Goal: Task Accomplishment & Management: Manage account settings

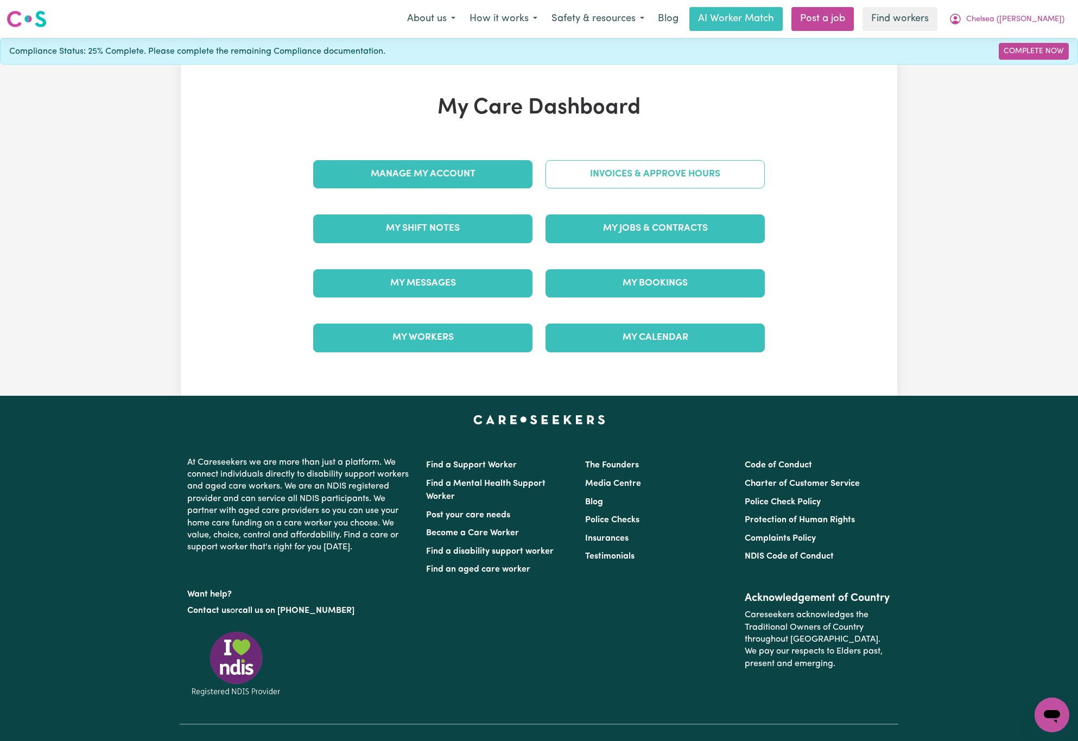
click at [617, 173] on link "Invoices & Approve Hours" at bounding box center [655, 174] width 219 height 28
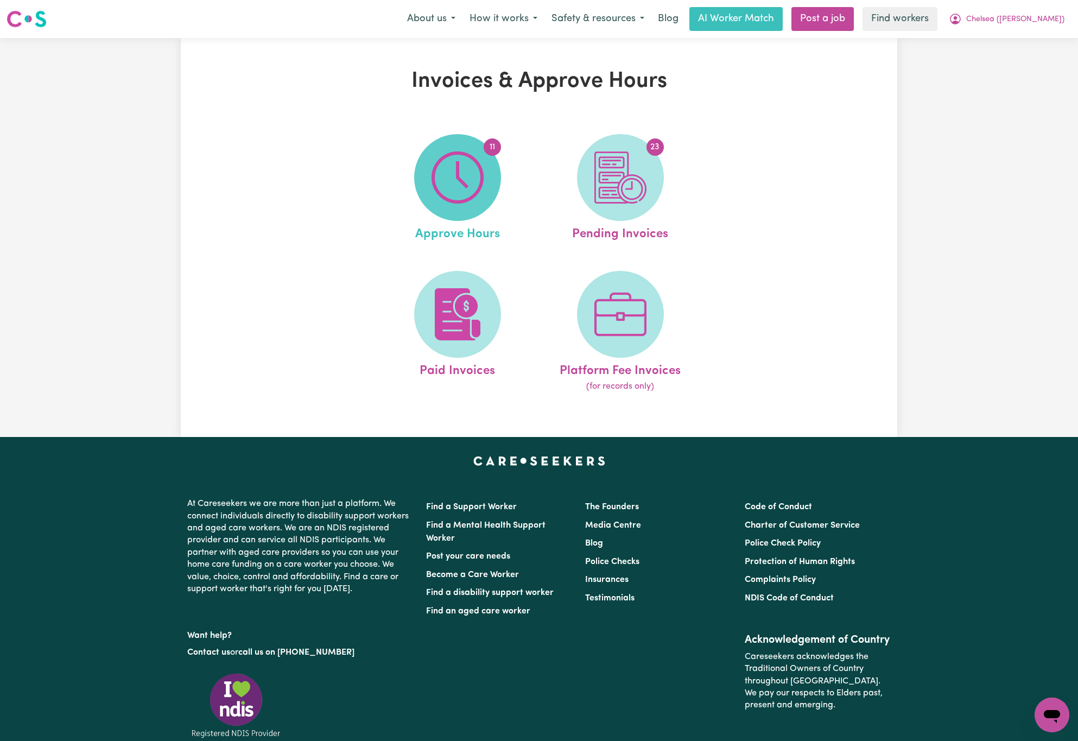
click at [474, 184] on img at bounding box center [458, 177] width 52 height 52
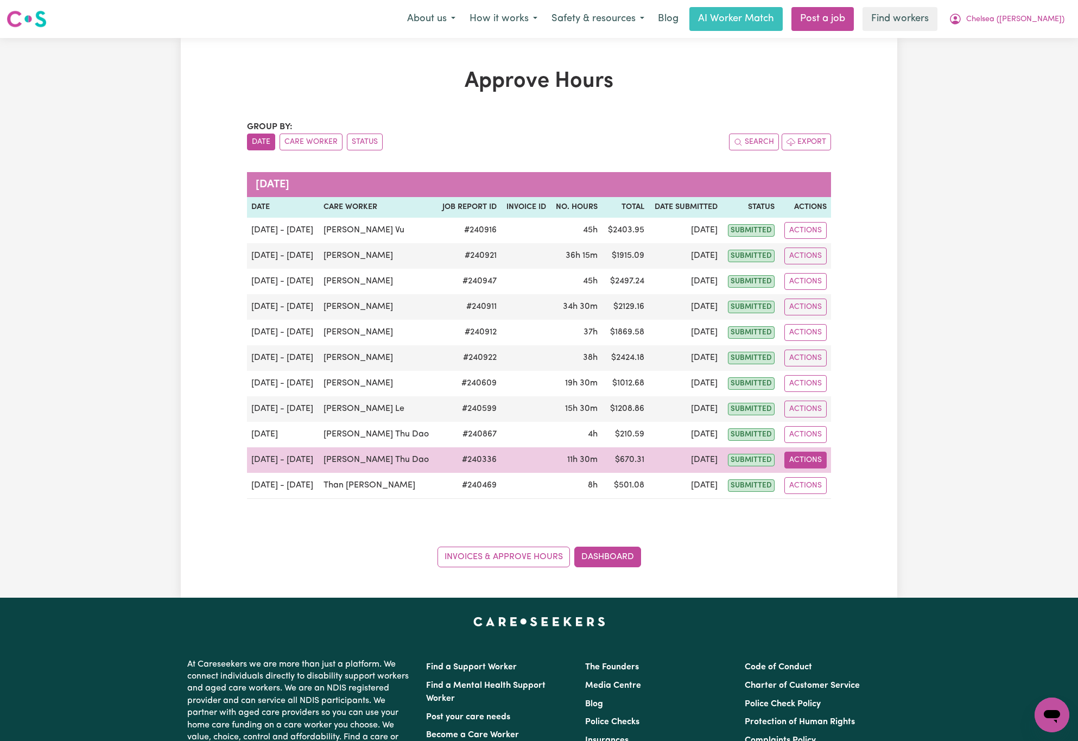
click at [807, 464] on button "Actions" at bounding box center [806, 460] width 42 height 17
click at [845, 485] on link "View Job Report" at bounding box center [834, 486] width 93 height 22
select select "pm"
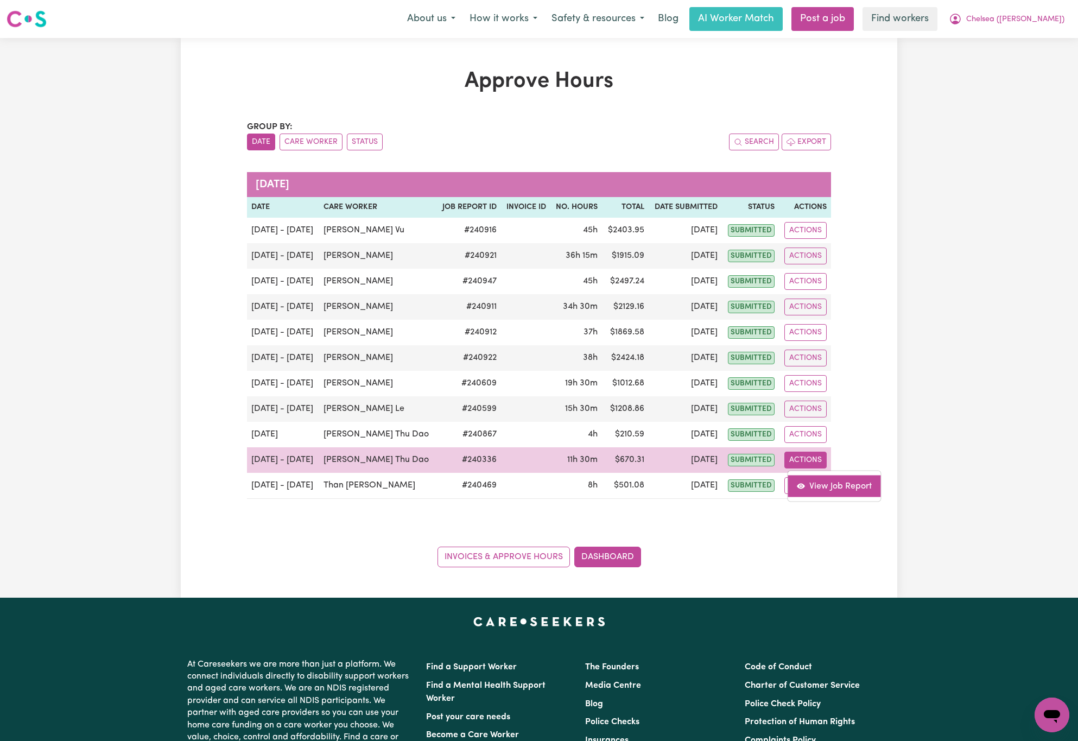
select select "pm"
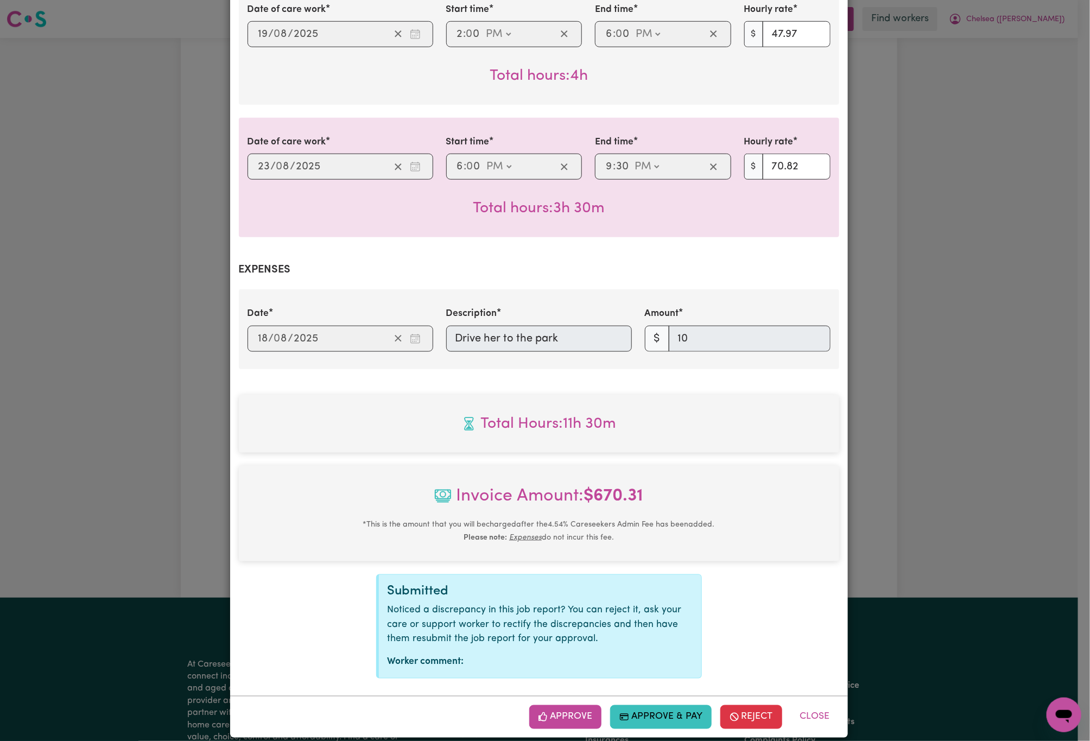
scroll to position [447, 0]
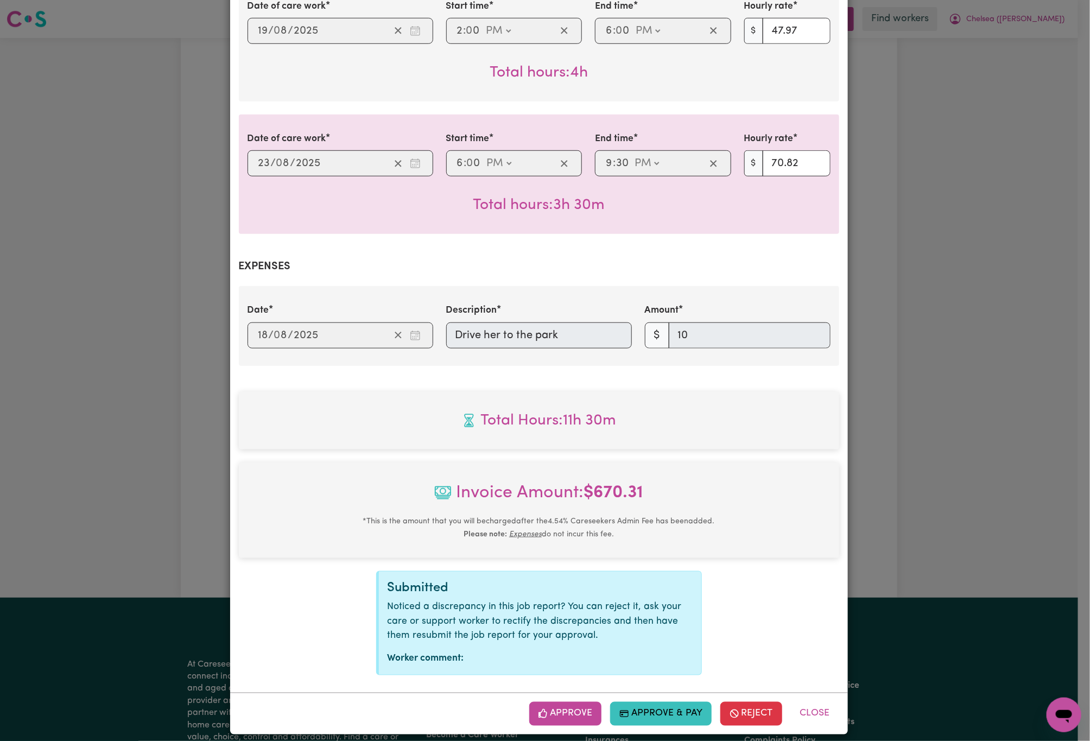
click at [906, 337] on div "Job Report # 240336 - [PERSON_NAME] Thu Dao Summary Job report # 240336 Client …" at bounding box center [545, 370] width 1090 height 741
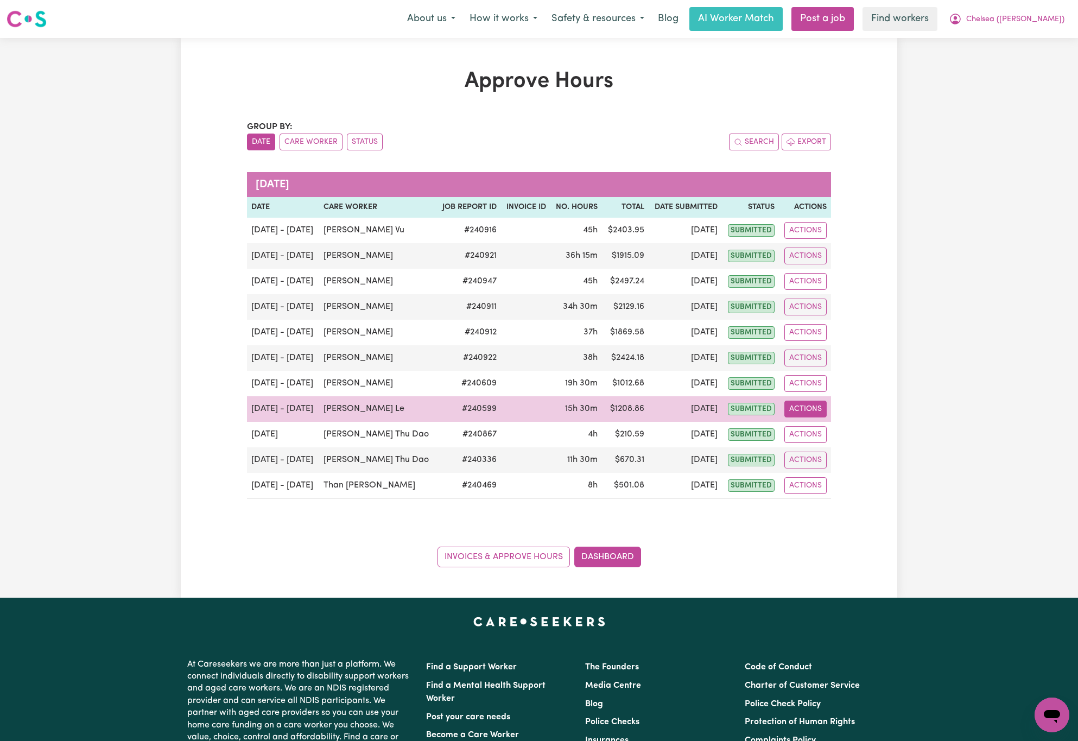
click at [826, 413] on button "Actions" at bounding box center [806, 409] width 42 height 17
click at [843, 434] on link "View Job Report" at bounding box center [834, 435] width 93 height 22
select select "pm"
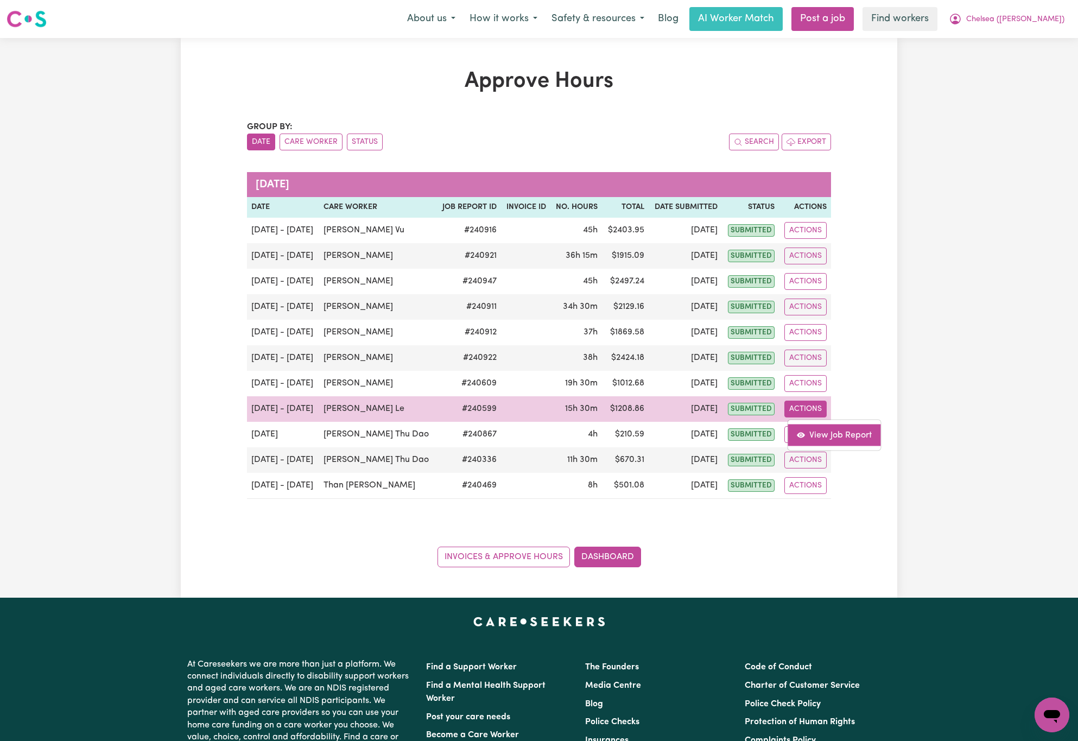
select select "pm"
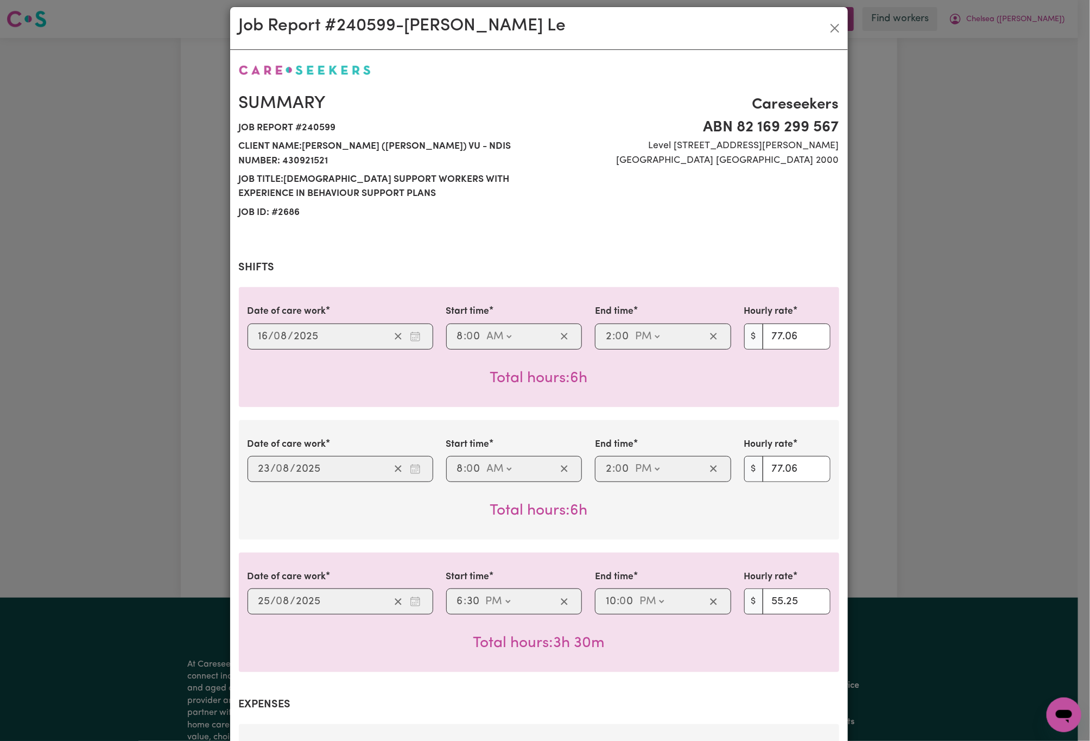
scroll to position [0, 0]
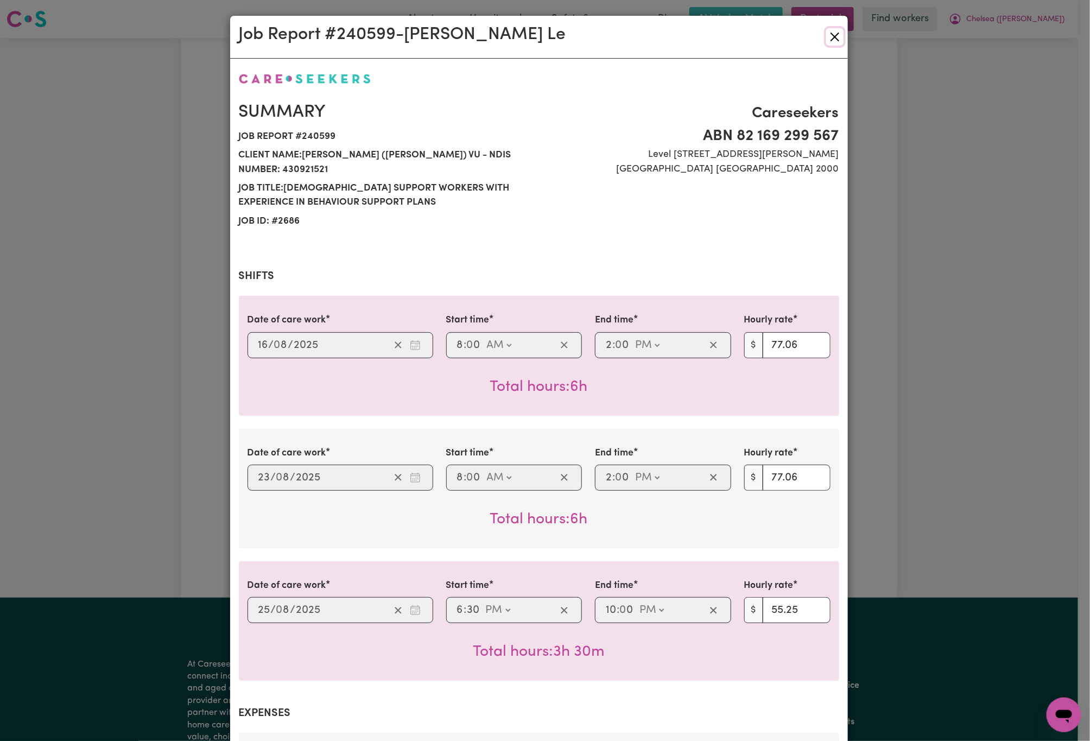
drag, startPoint x: 834, startPoint y: 41, endPoint x: 818, endPoint y: 48, distance: 17.3
click at [834, 41] on button "Close" at bounding box center [834, 36] width 17 height 17
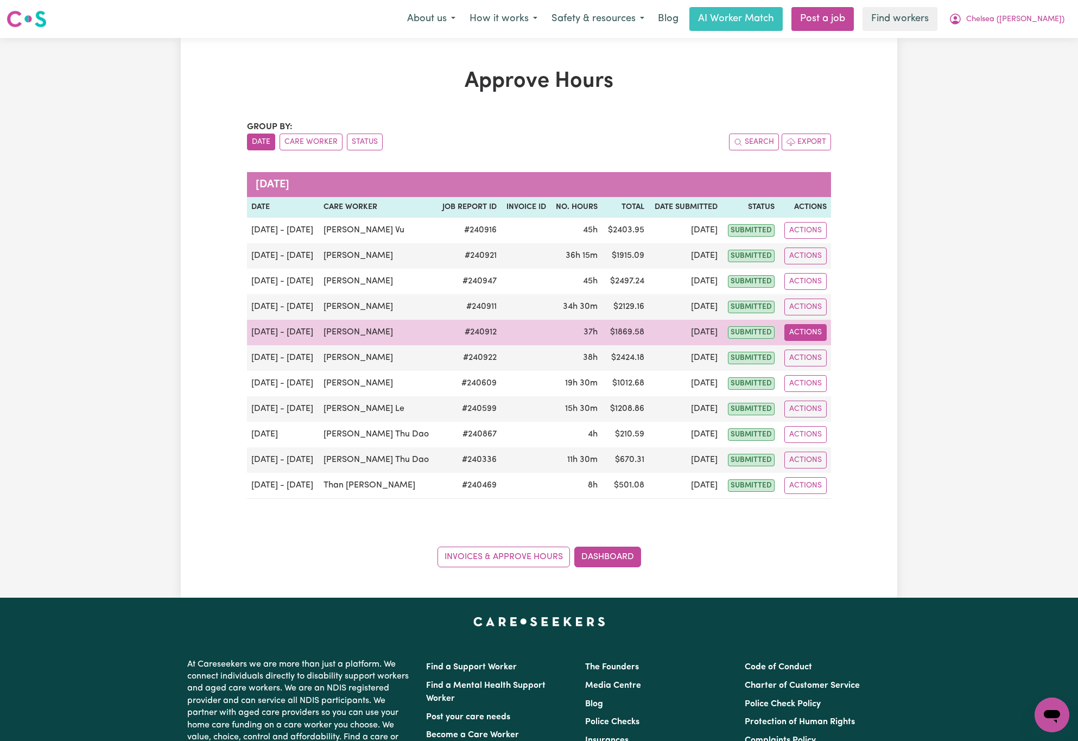
click at [808, 337] on button "Actions" at bounding box center [806, 332] width 42 height 17
click at [828, 353] on link "View Job Report" at bounding box center [834, 359] width 93 height 22
select select "pm"
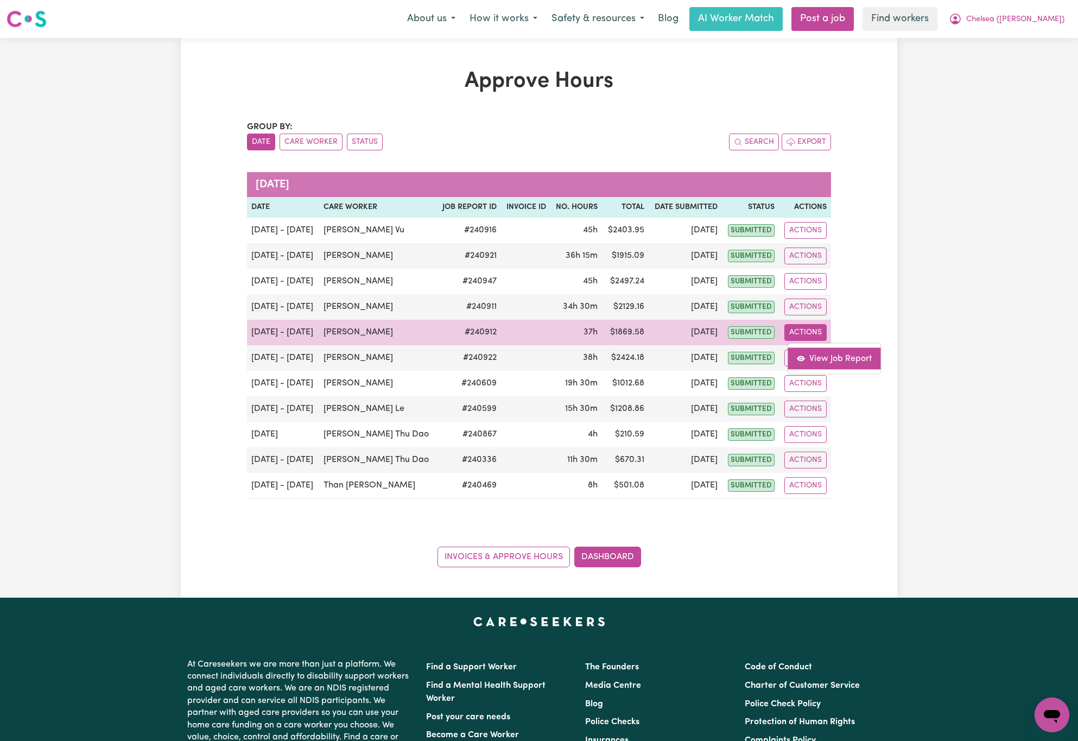
select select "pm"
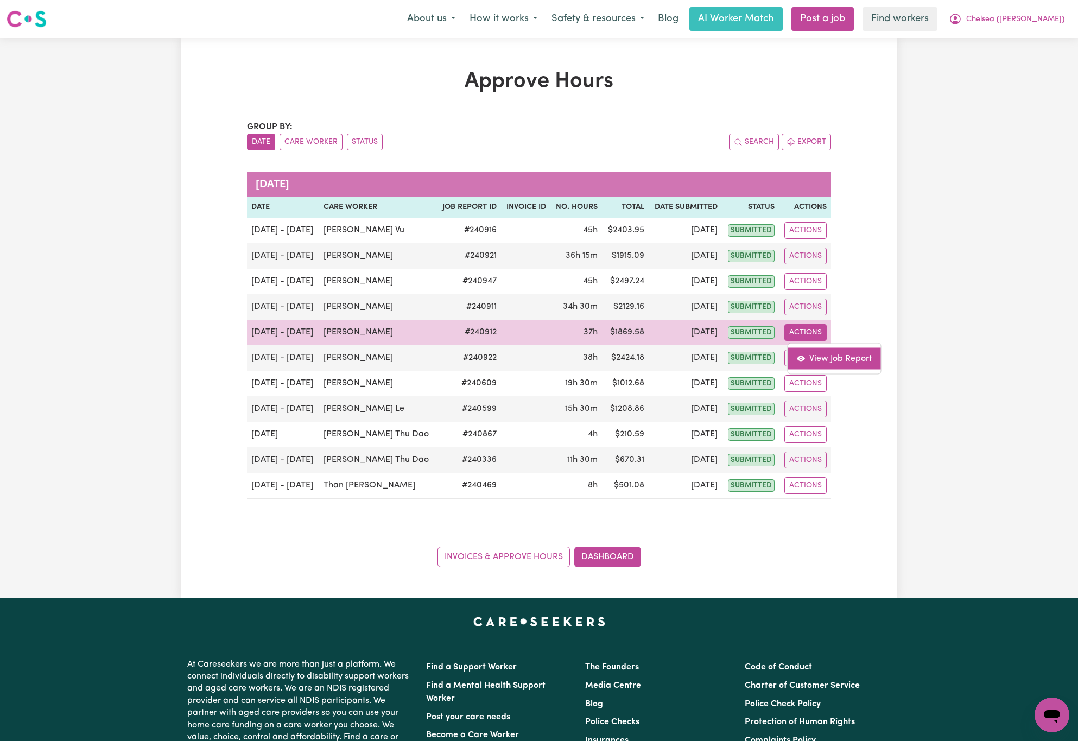
select select "pm"
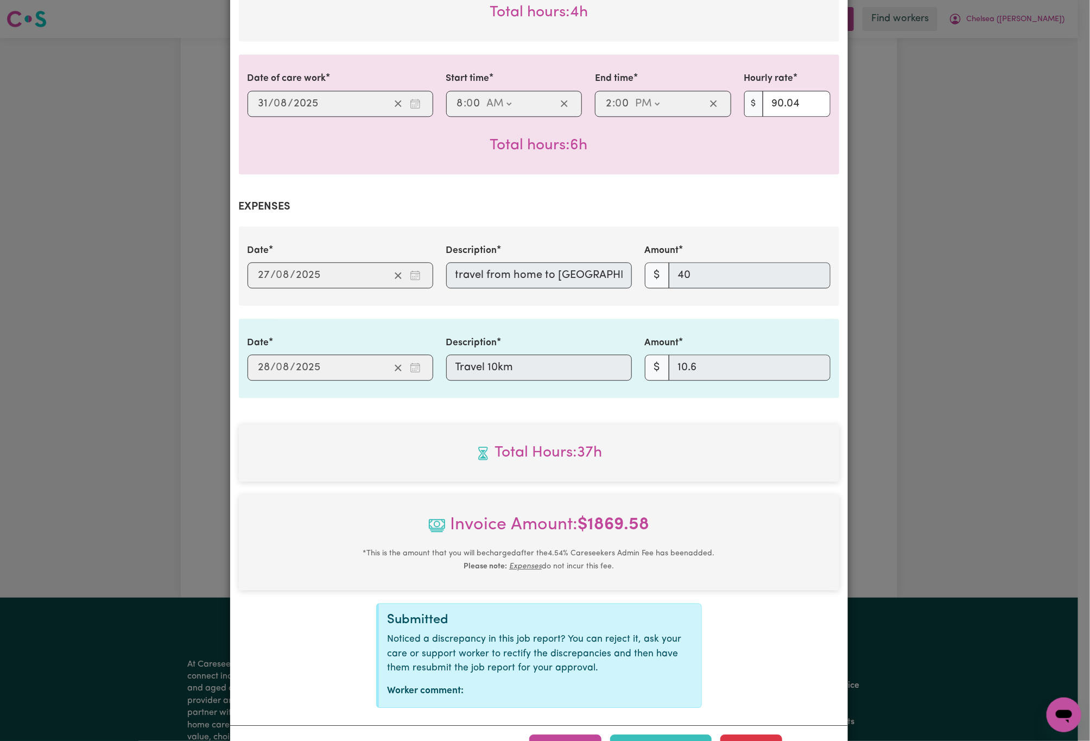
scroll to position [0, 11]
click at [696, 264] on div "Date [DATE] 27 / 0 8 / 2025 Description travel from home to [GEOGRAPHIC_DATA][P…" at bounding box center [539, 266] width 596 height 45
click at [411, 364] on div "Date [DATE] 28 / 0 8 / 2025 Description Travel 10km Amount $ 10.6" at bounding box center [539, 358] width 596 height 45
click at [791, 535] on span "Invoice Amount: $ 1869.58" at bounding box center [539, 529] width 583 height 35
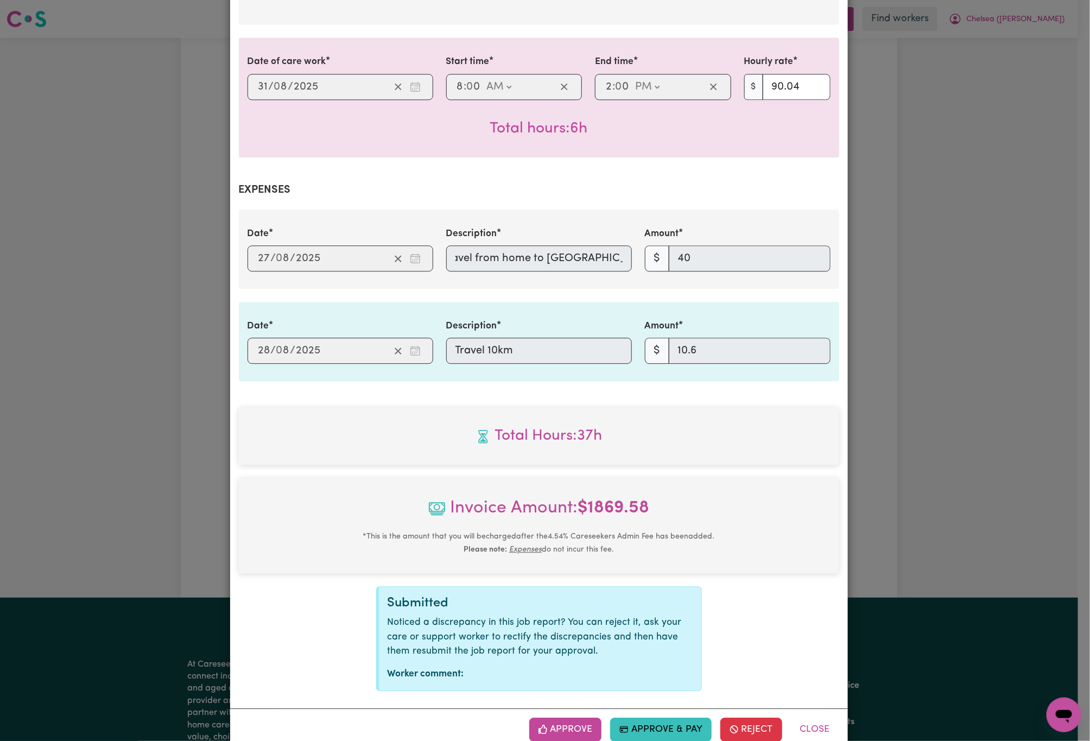
scroll to position [1339, 0]
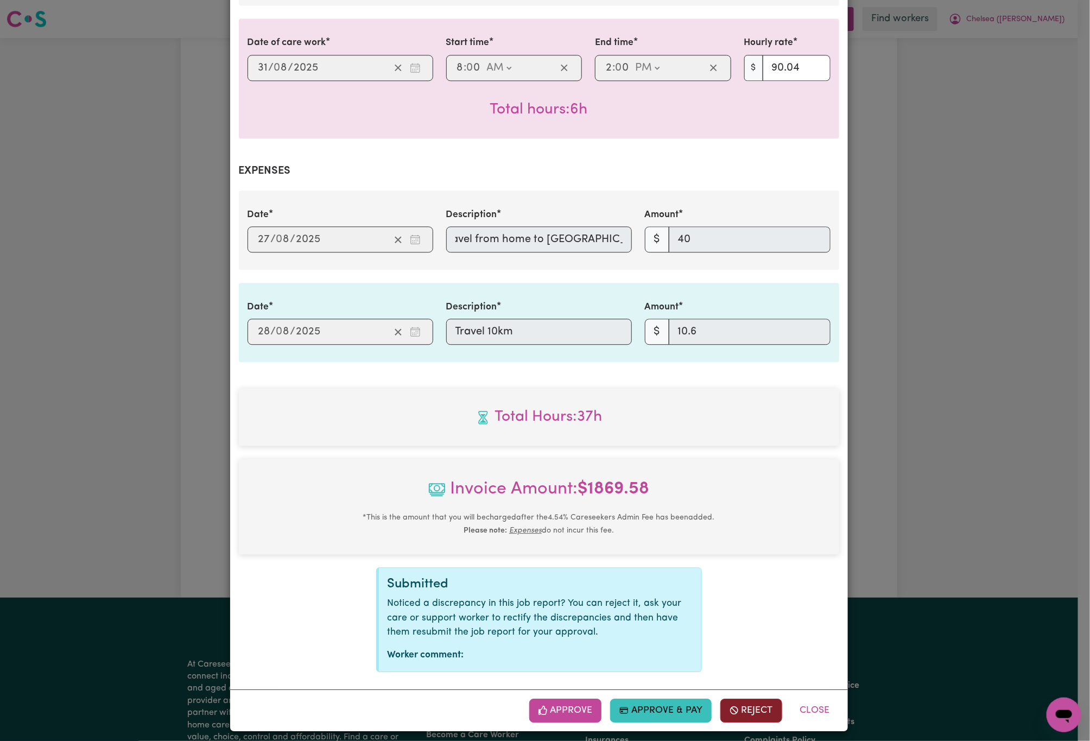
click at [762, 709] on button "Reject" at bounding box center [752, 711] width 62 height 24
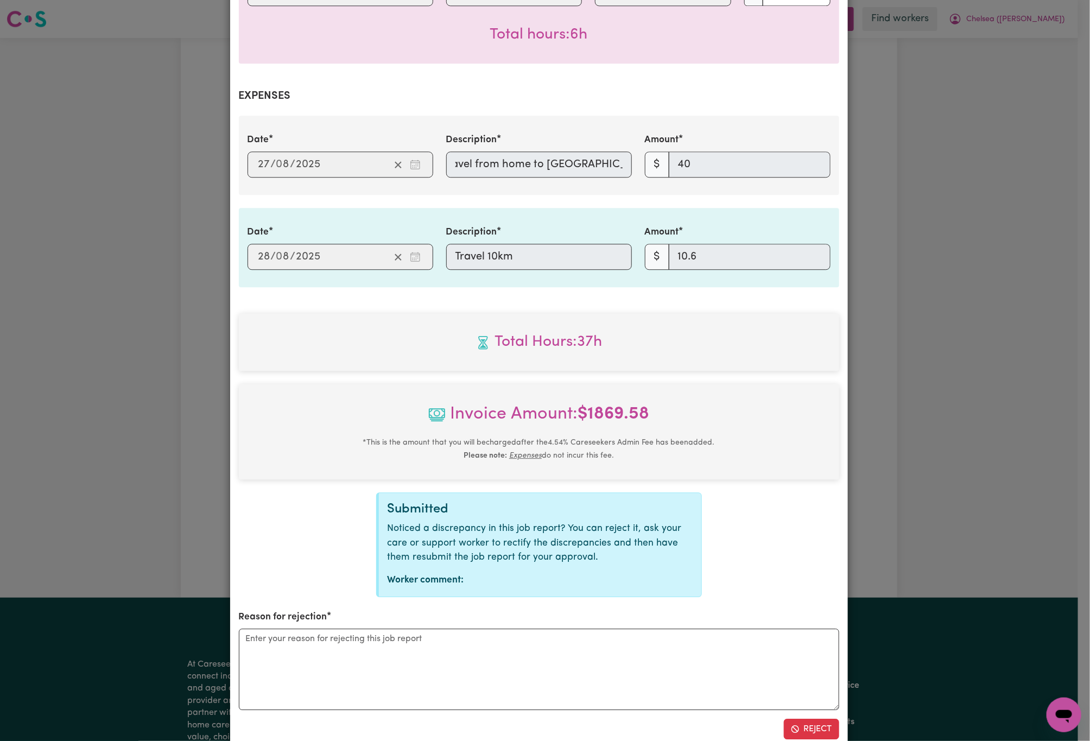
scroll to position [1420, 0]
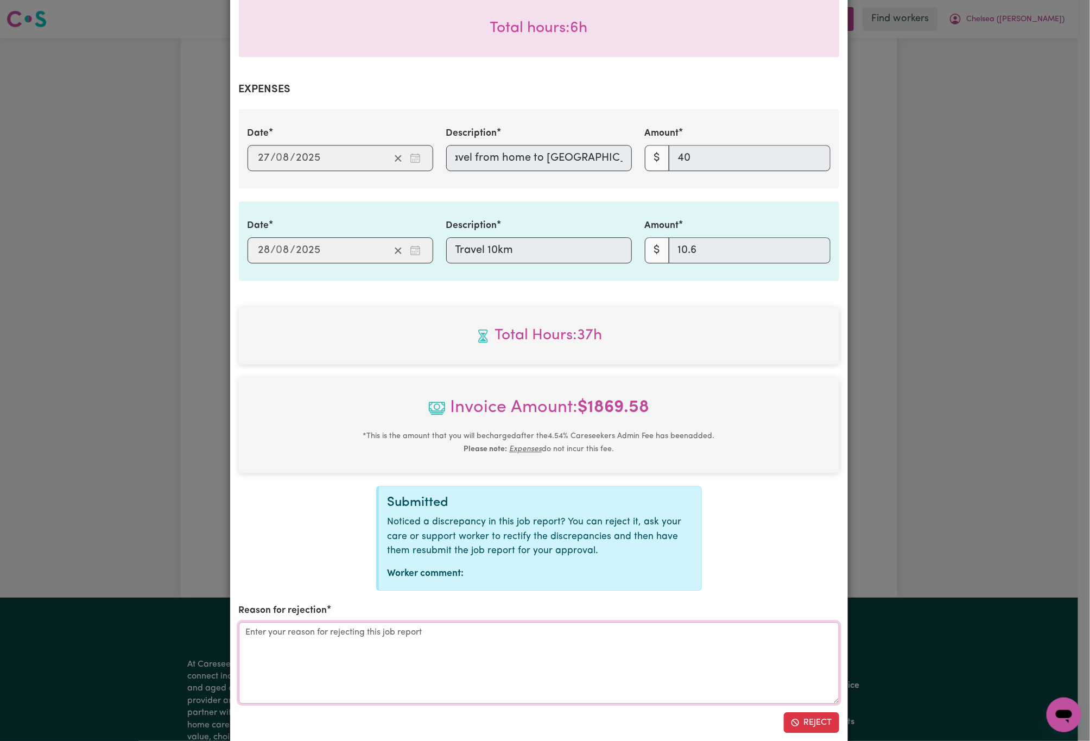
click at [608, 678] on textarea "Reason for rejection" at bounding box center [539, 662] width 601 height 81
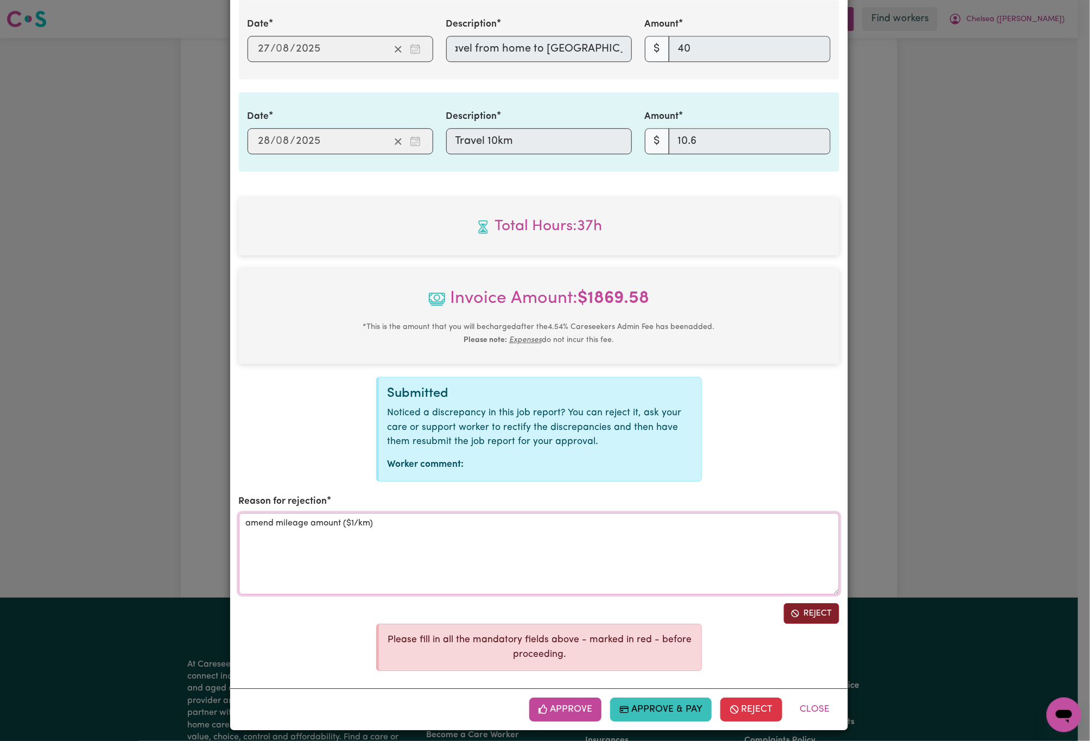
type textarea "amend mileage amount ($1/km)"
click at [821, 615] on button "Reject" at bounding box center [811, 613] width 55 height 21
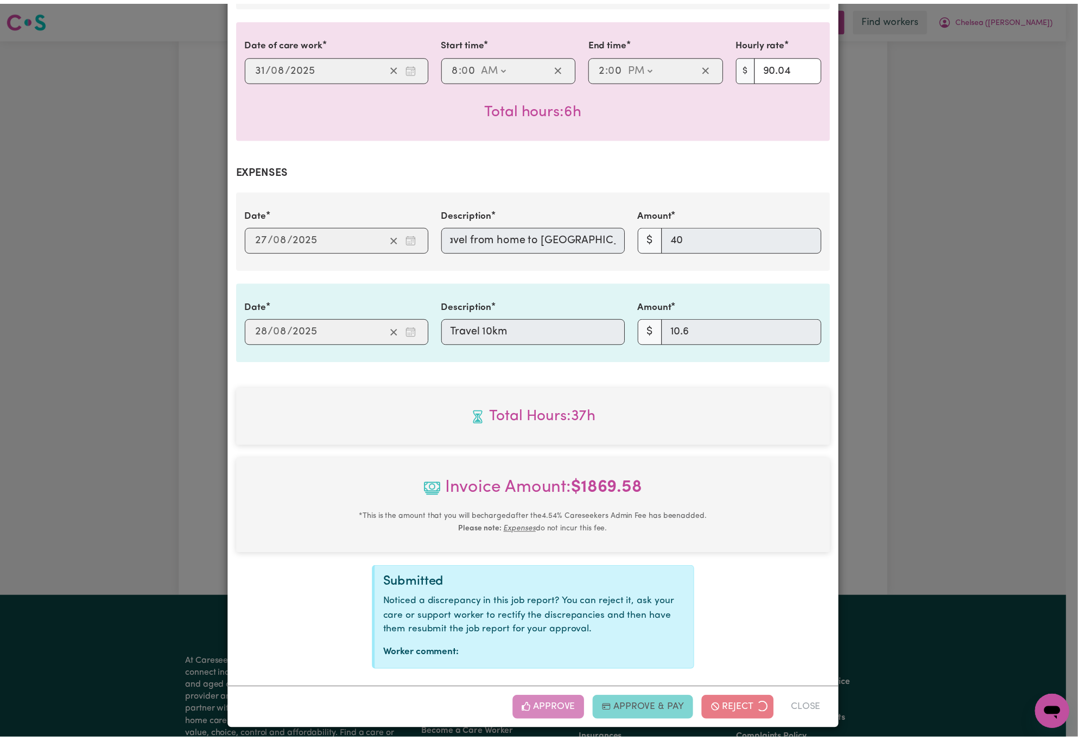
scroll to position [1230, 0]
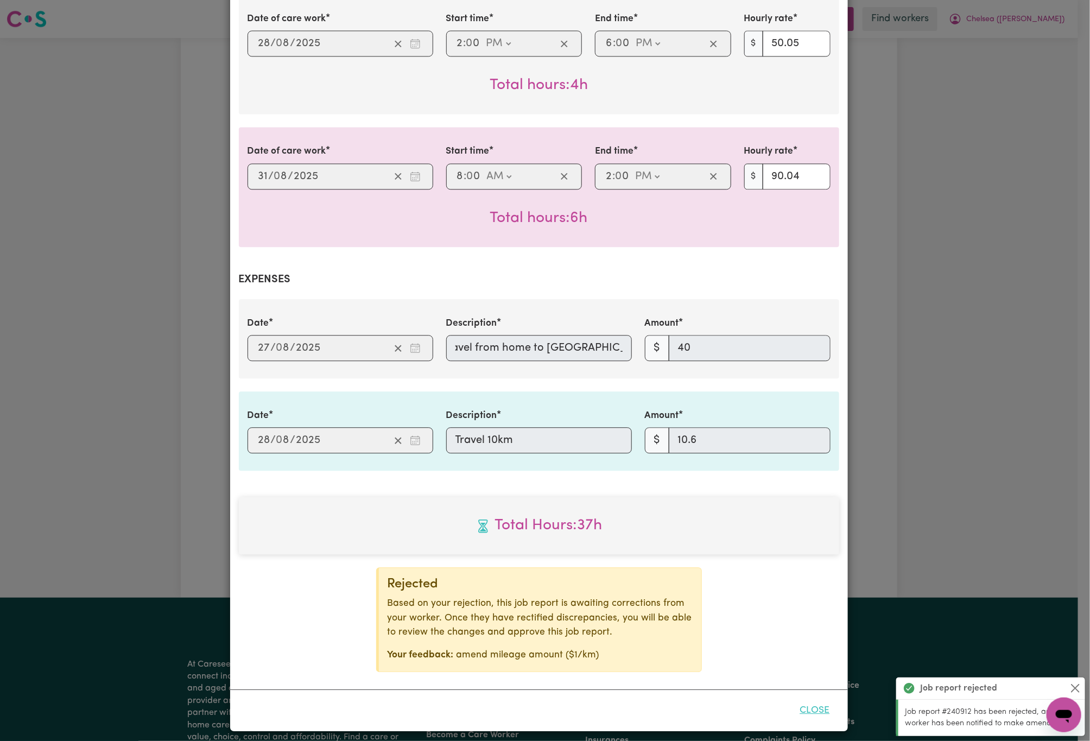
click at [814, 699] on button "Close" at bounding box center [815, 711] width 48 height 24
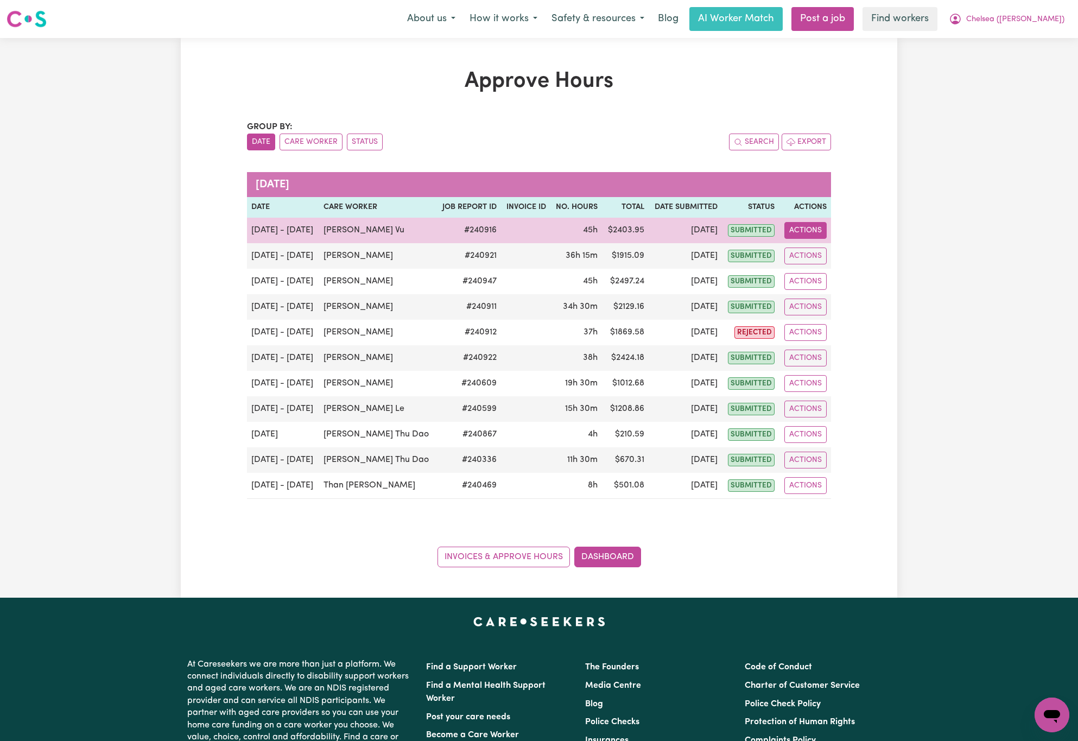
click at [813, 235] on button "Actions" at bounding box center [806, 230] width 42 height 17
drag, startPoint x: 818, startPoint y: 239, endPoint x: 837, endPoint y: 256, distance: 25.8
click at [837, 256] on link "View Job Report" at bounding box center [834, 256] width 93 height 22
select select "pm"
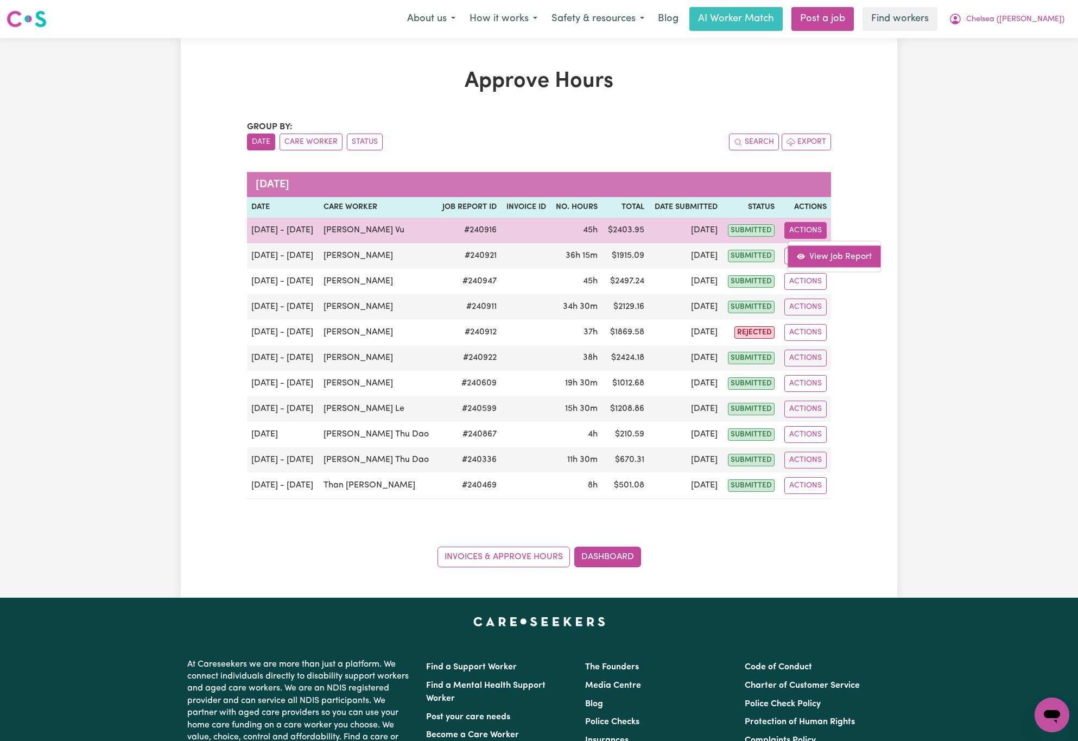
select select "pm"
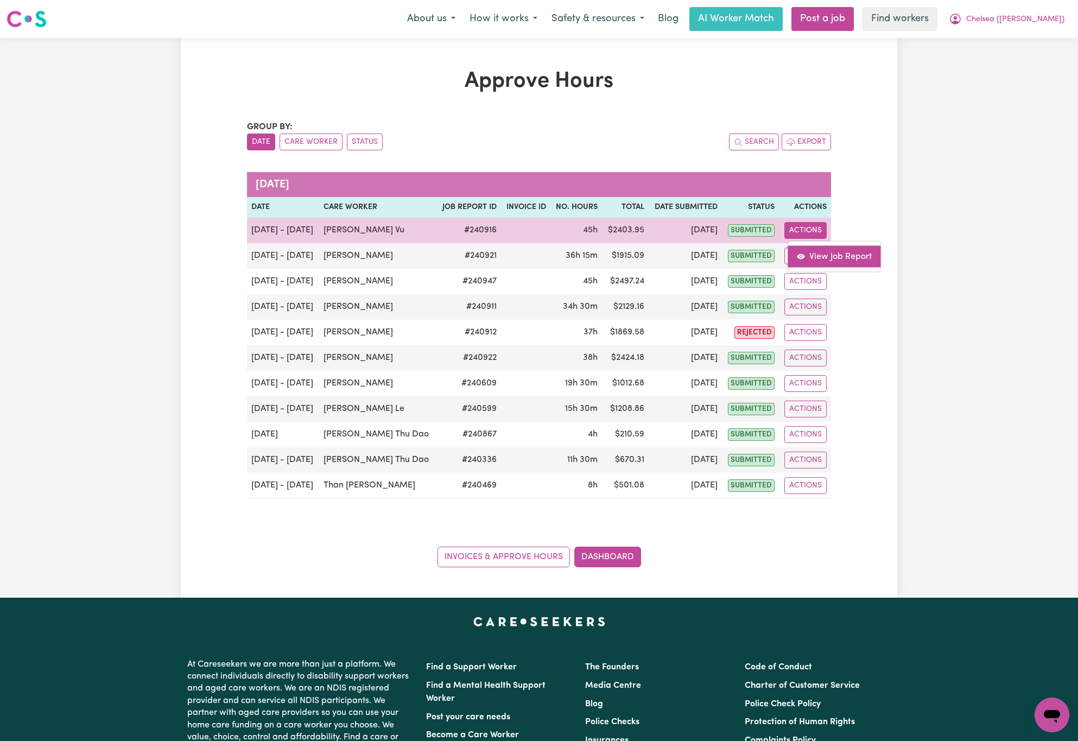
select select "pm"
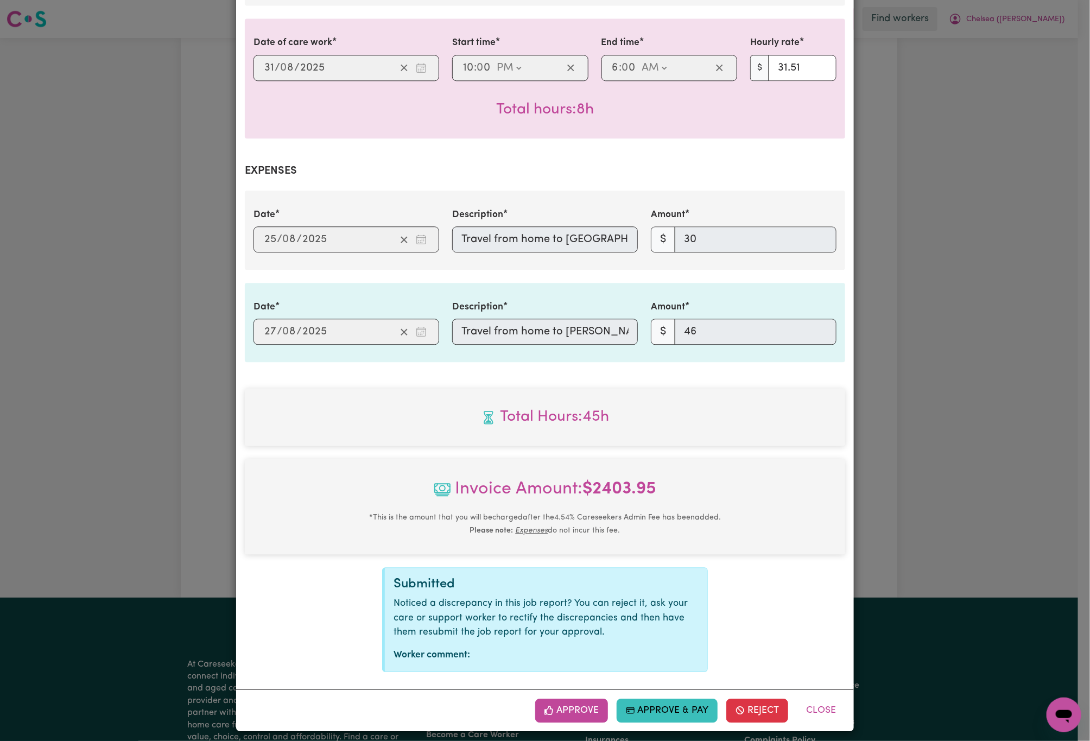
scroll to position [0, 298]
click at [747, 229] on div "Date 2025-08-25 25 / 0 8 / 2025 Description Travel from home to St. Peter Chane…" at bounding box center [545, 230] width 596 height 45
click at [733, 324] on div "Date 2025-08-27 27 / 0 8 / 2025 Description Travel from home to Keon Park Child…" at bounding box center [545, 322] width 596 height 45
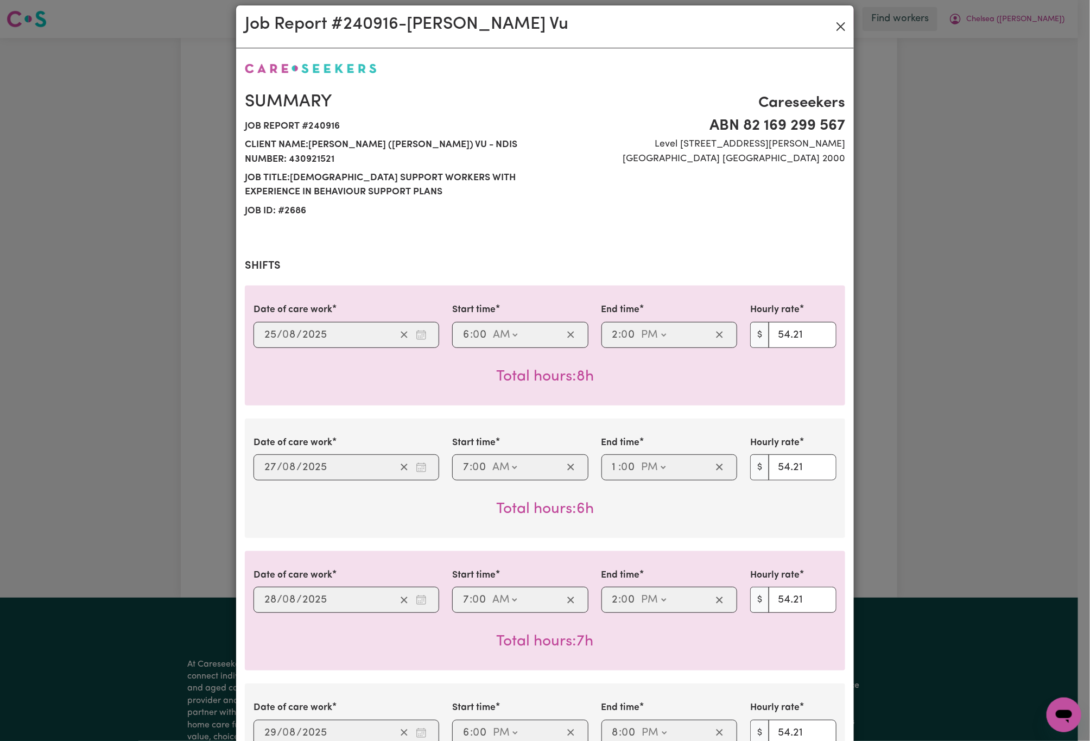
scroll to position [0, 0]
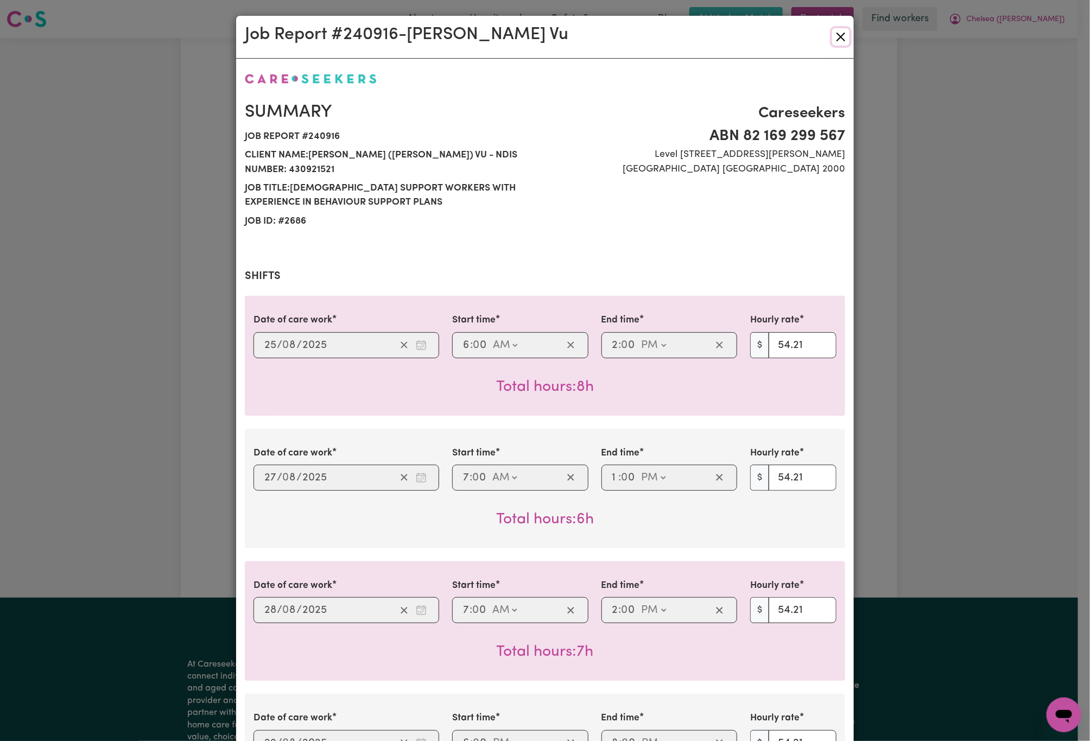
click at [832, 40] on button "Close" at bounding box center [840, 36] width 17 height 17
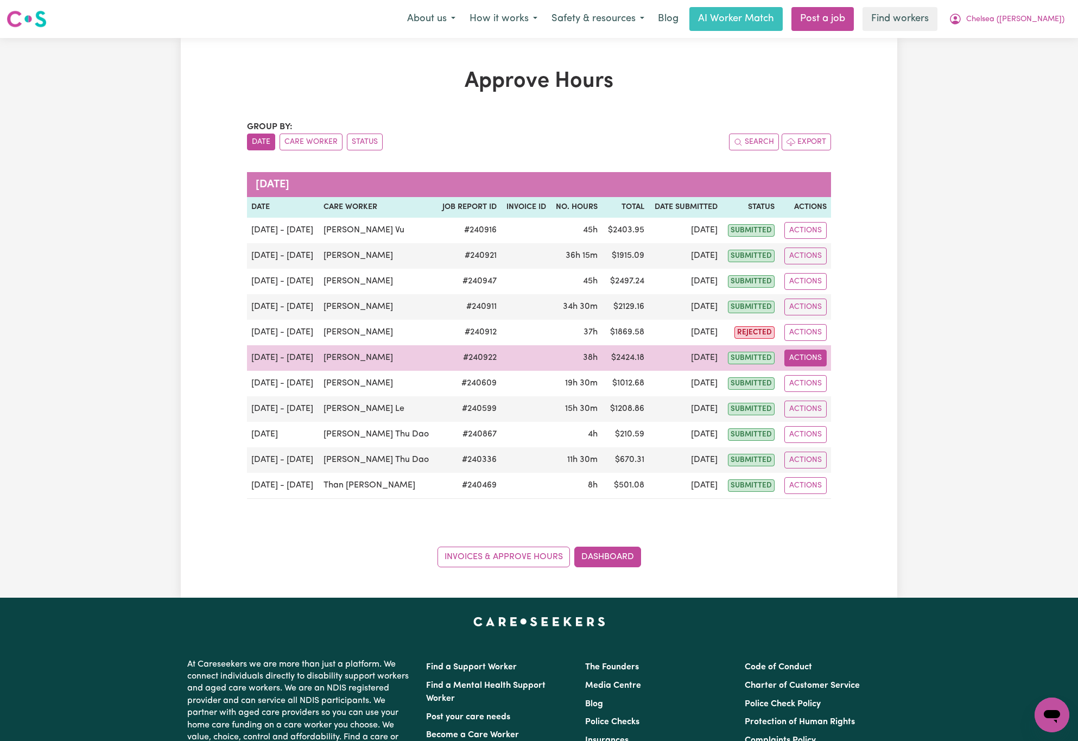
click at [808, 361] on button "Actions" at bounding box center [806, 358] width 42 height 17
click at [848, 390] on link "View Job Report" at bounding box center [834, 384] width 93 height 22
select select "pm"
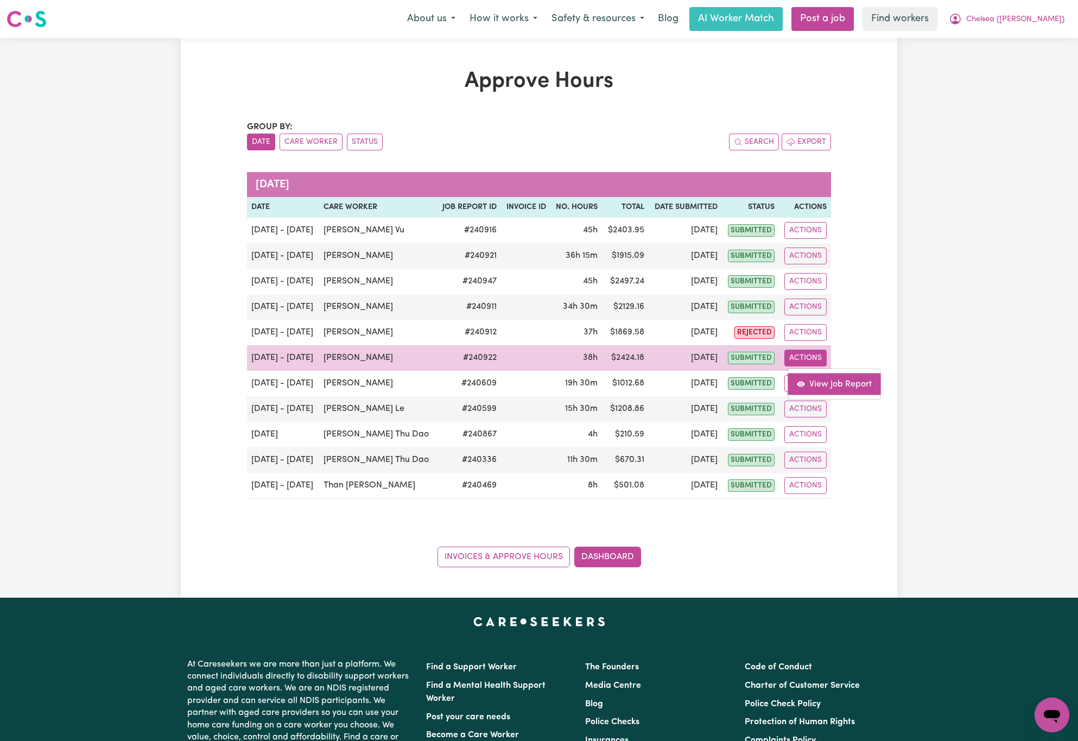
select select "pm"
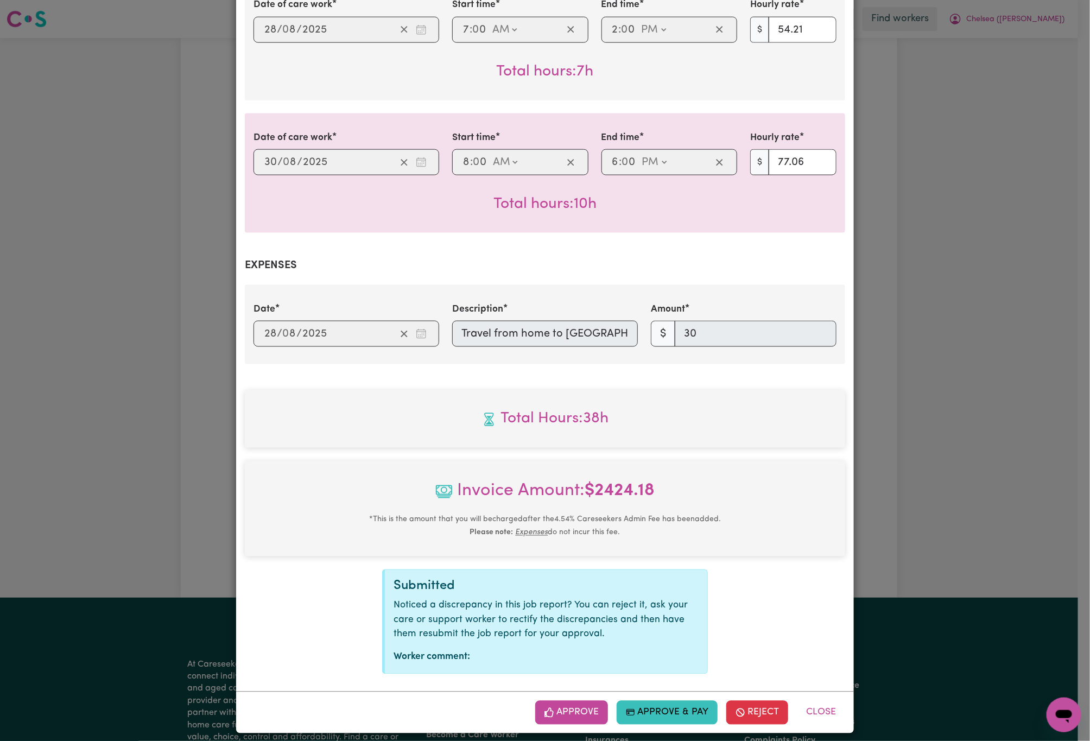
scroll to position [0, 298]
click at [750, 323] on div "Date 2025-08-28 28 / 0 8 / 2025 Description Travel from home to St. Peter Chane…" at bounding box center [545, 324] width 596 height 45
click at [810, 706] on button "Close" at bounding box center [821, 713] width 48 height 24
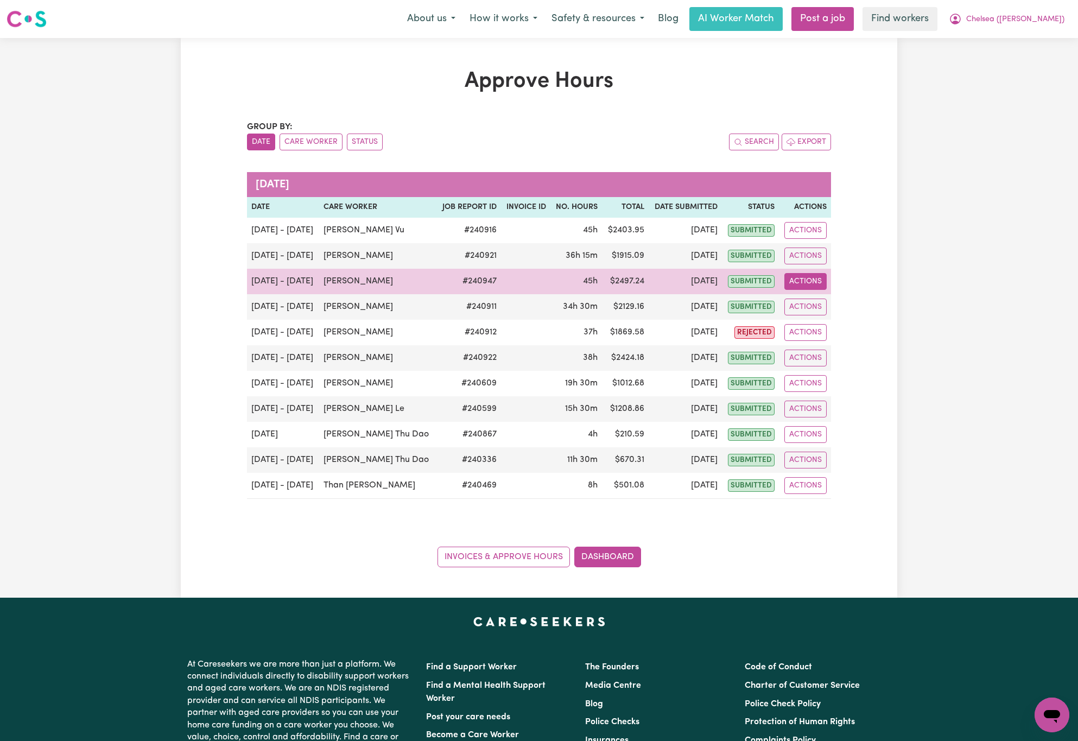
click at [801, 283] on button "Actions" at bounding box center [806, 281] width 42 height 17
click at [823, 313] on link "View Job Report" at bounding box center [834, 307] width 93 height 22
select select "pm"
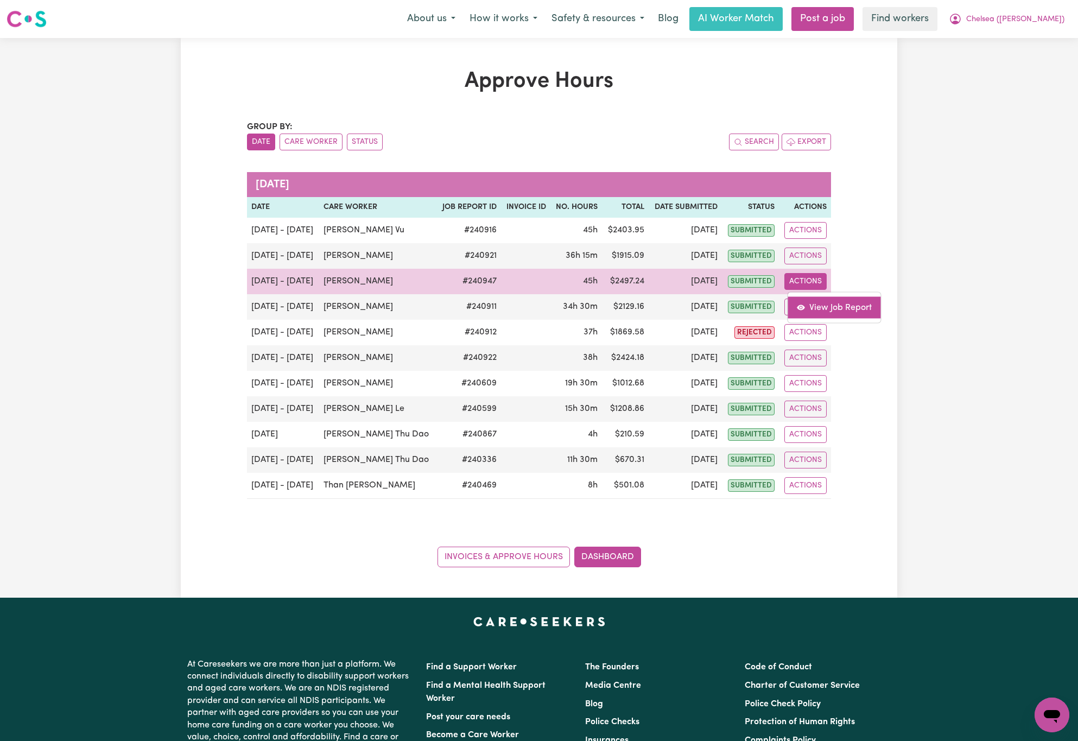
select select "pm"
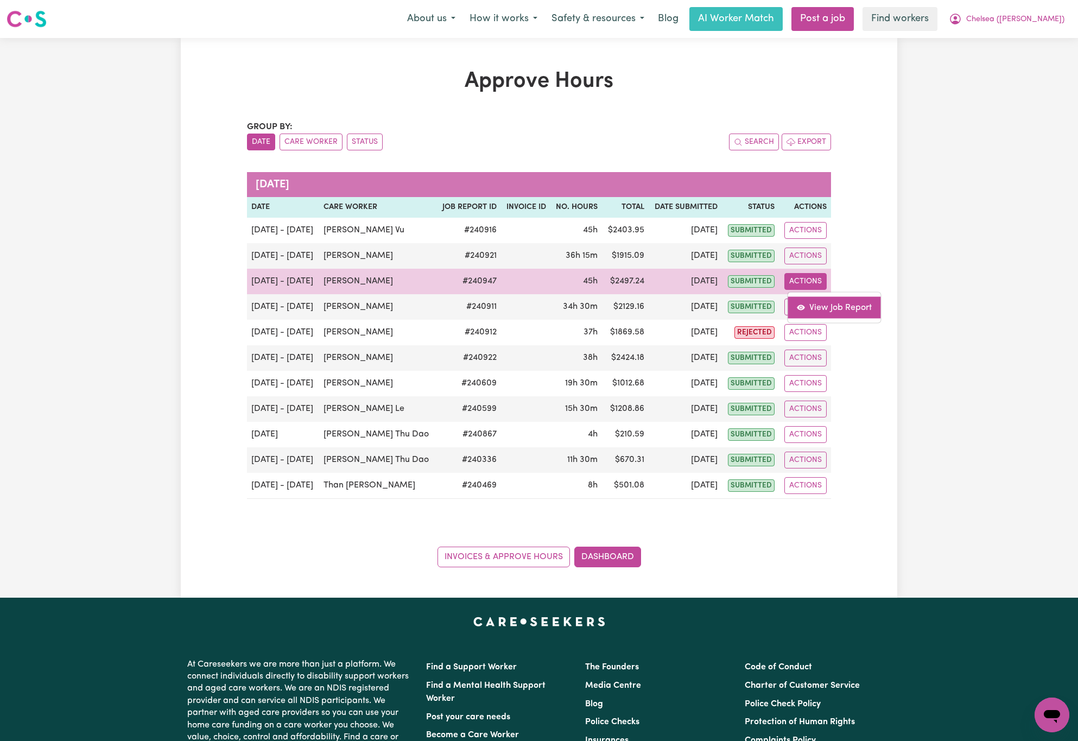
select select "pm"
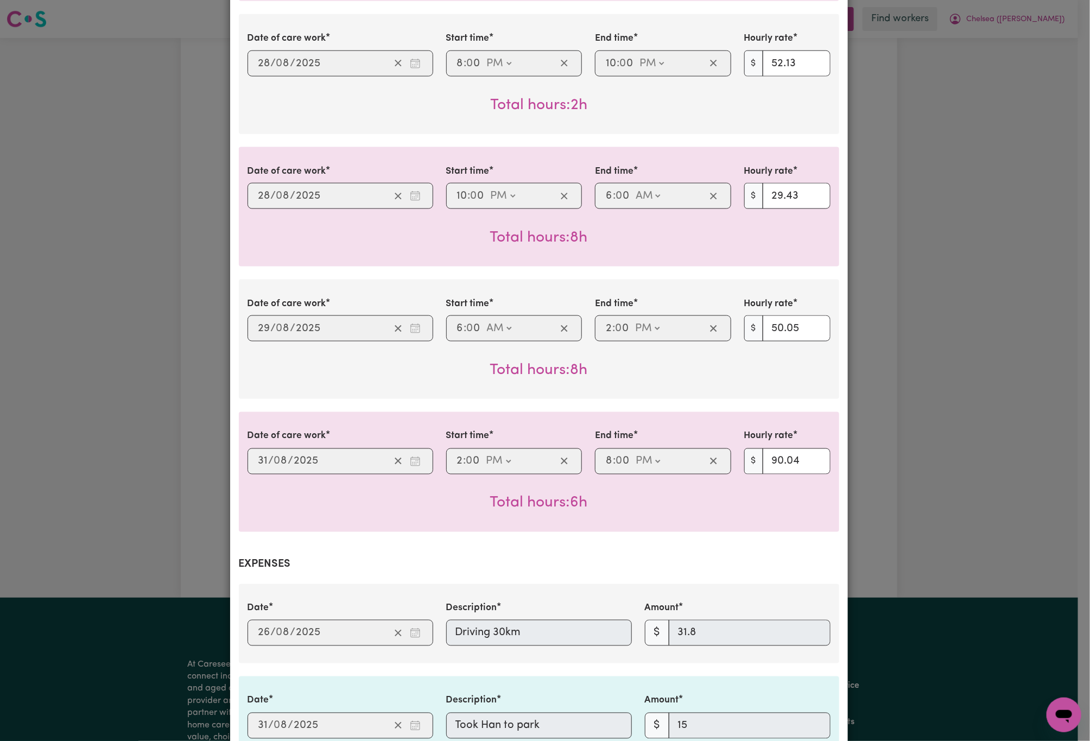
scroll to position [1072, 0]
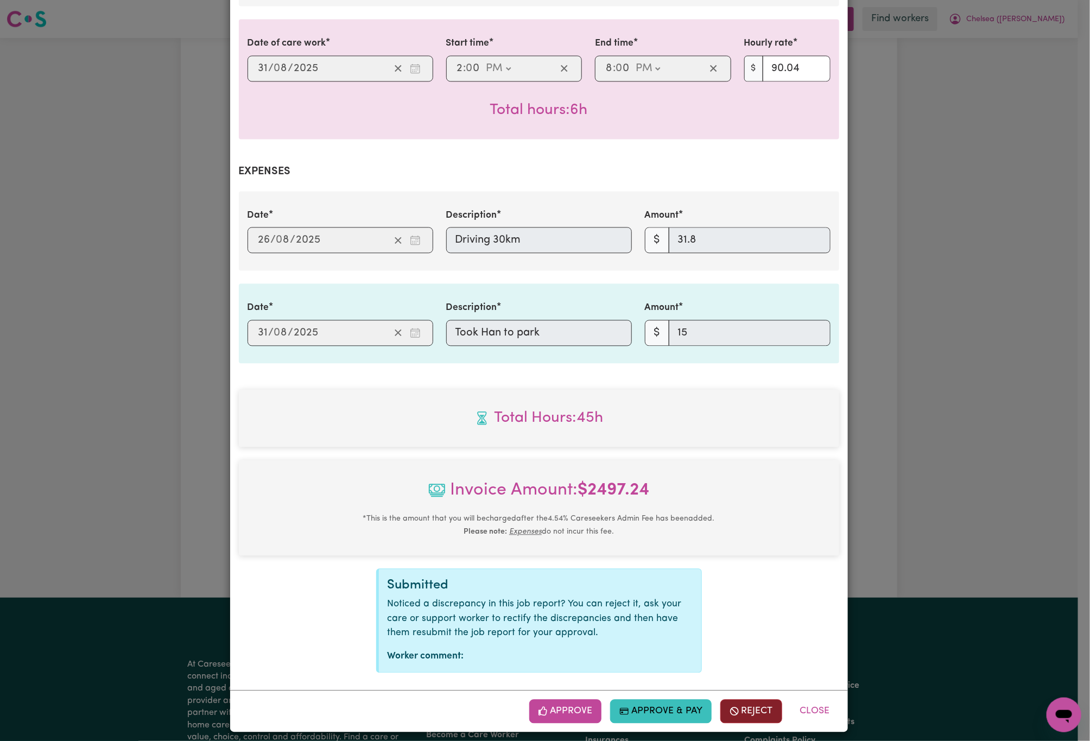
click at [766, 700] on button "Reject" at bounding box center [752, 712] width 62 height 24
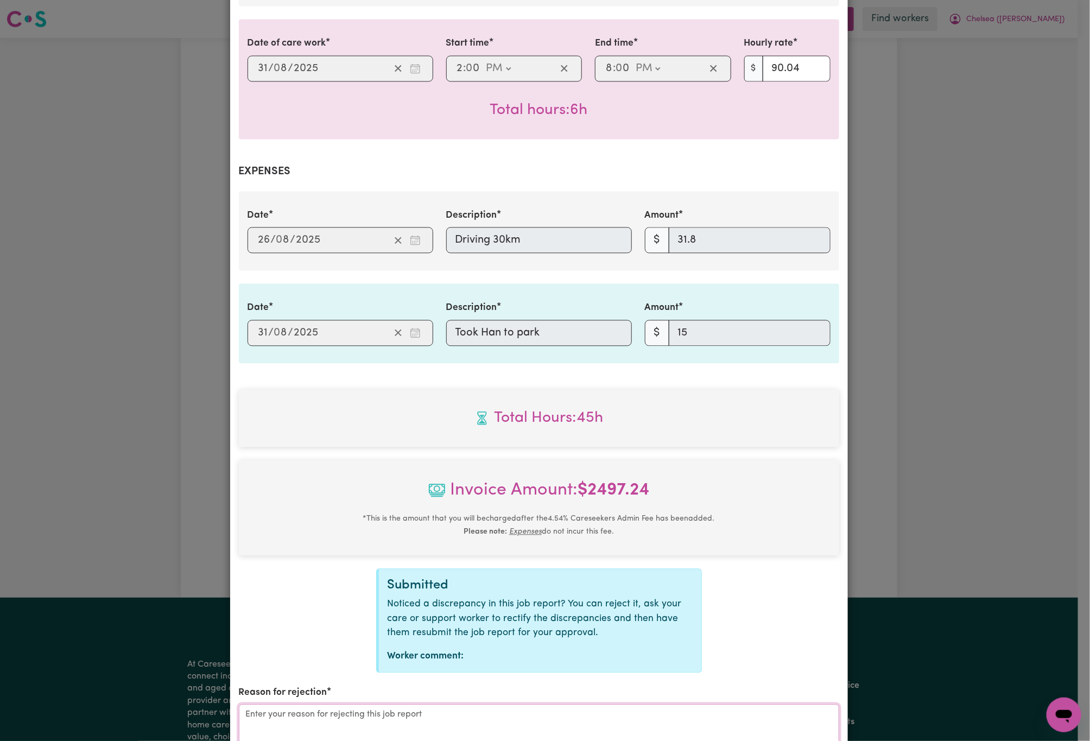
click at [619, 719] on textarea "Reason for rejection" at bounding box center [539, 745] width 601 height 81
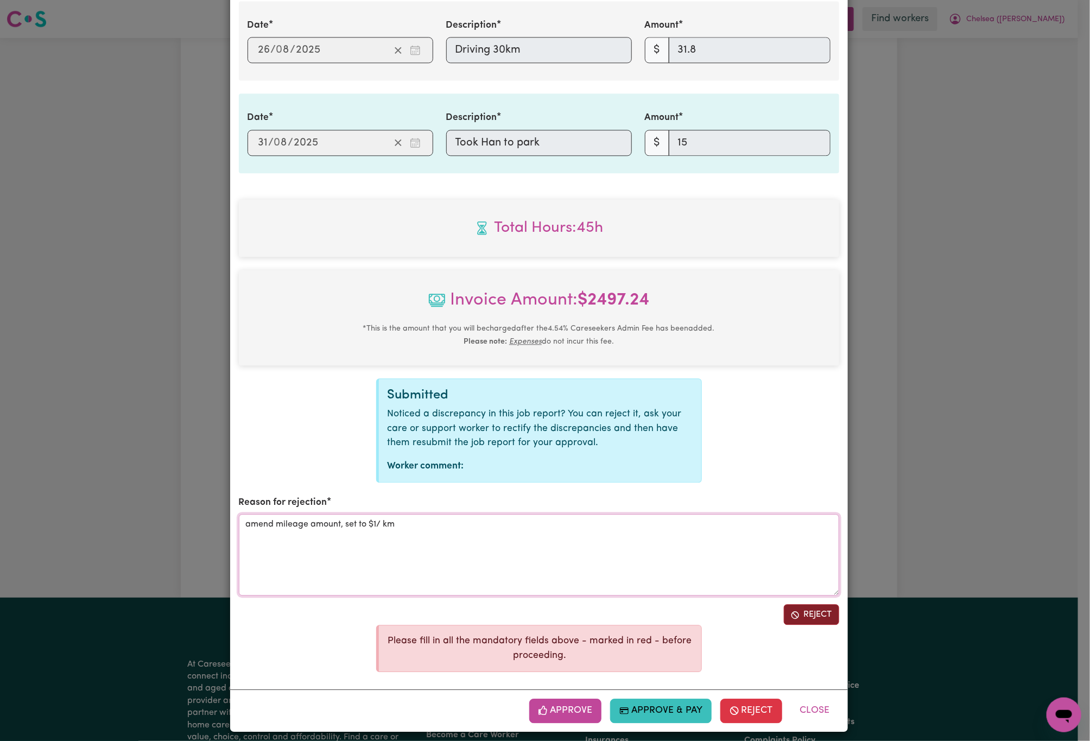
type textarea "amend mileage amount, set to $1/ km"
drag, startPoint x: 832, startPoint y: 603, endPoint x: 822, endPoint y: 603, distance: 10.9
click at [831, 604] on button "Reject" at bounding box center [811, 614] width 55 height 21
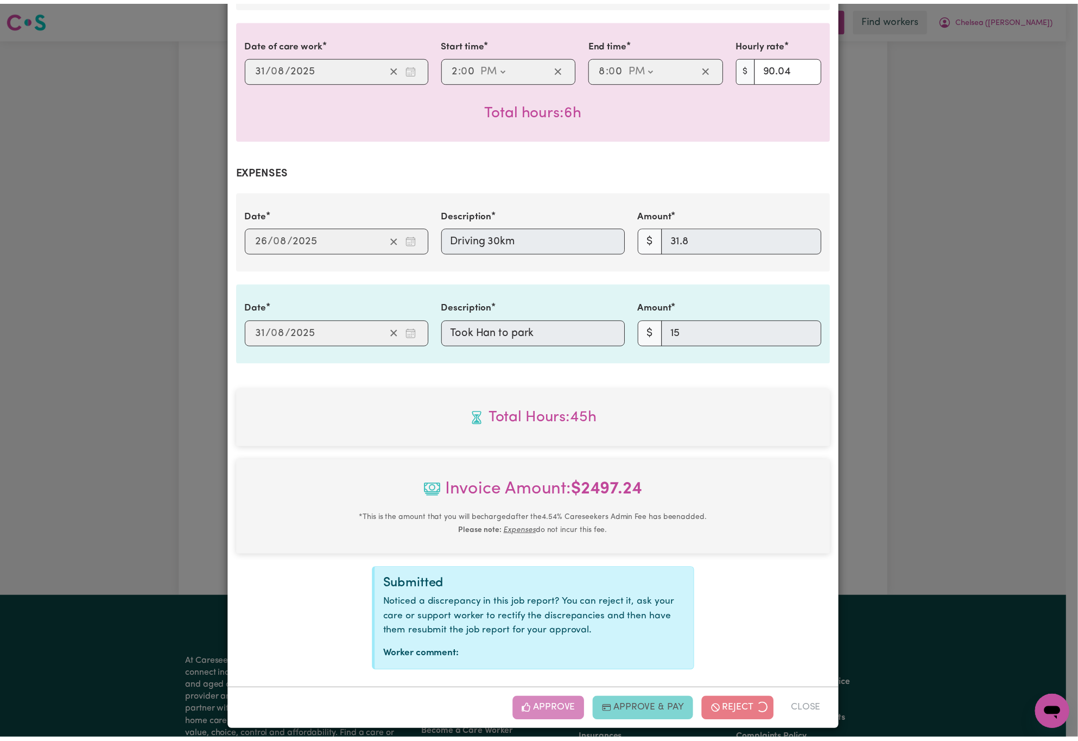
scroll to position [964, 0]
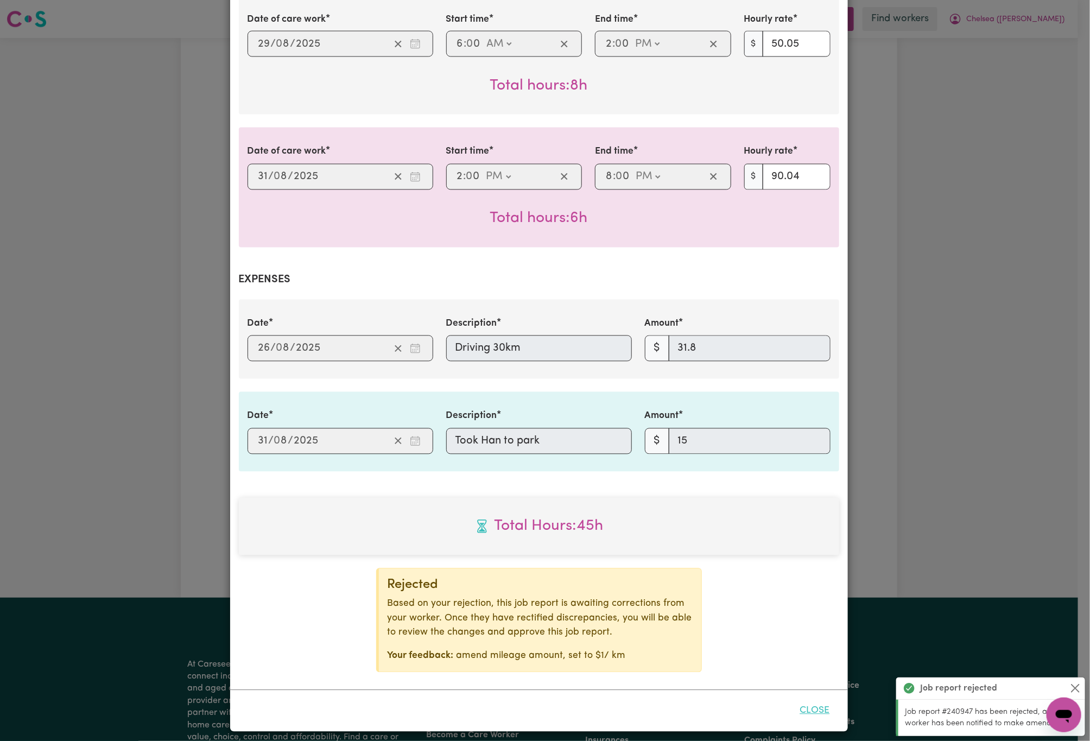
click at [808, 691] on div "Close" at bounding box center [539, 711] width 618 height 42
click at [817, 704] on button "Close" at bounding box center [815, 711] width 48 height 24
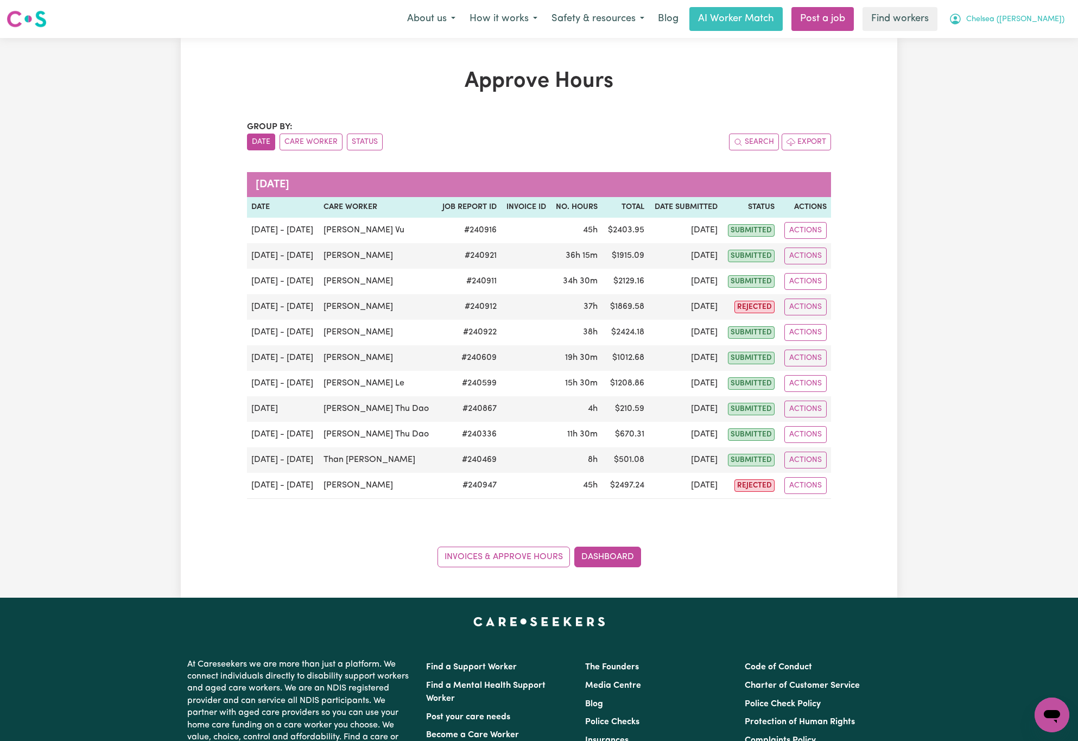
click at [1033, 14] on span "Chelsea ([PERSON_NAME])" at bounding box center [1015, 20] width 98 height 12
click at [1039, 65] on link "Logout" at bounding box center [1028, 62] width 86 height 21
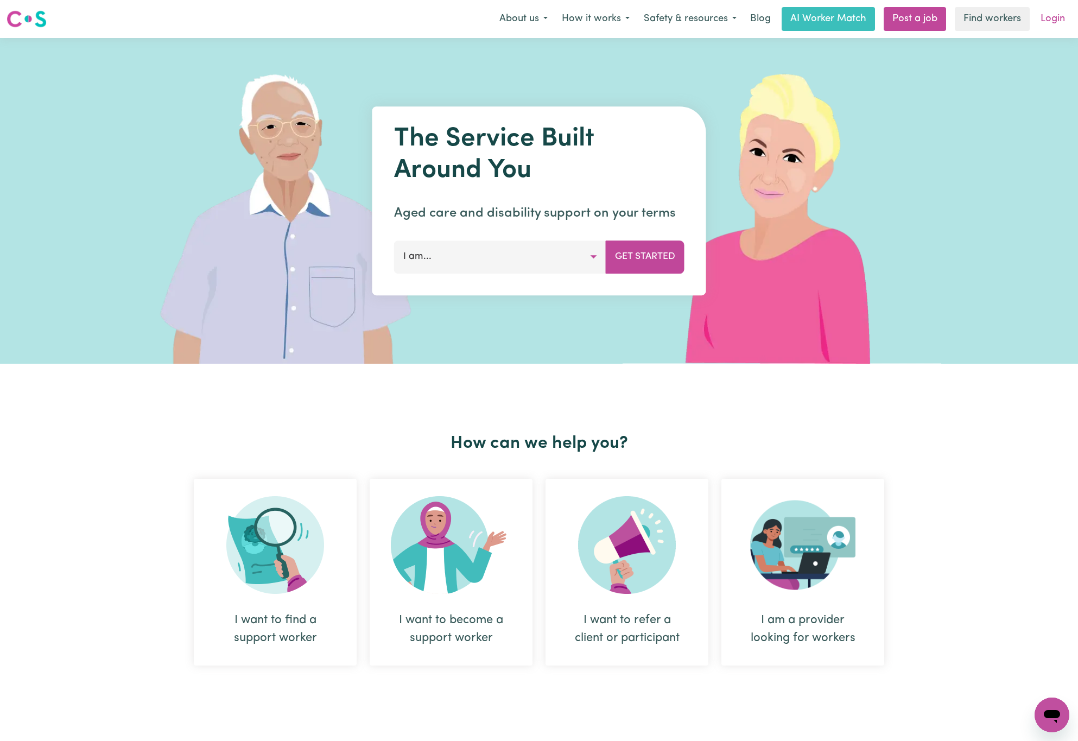
click at [1049, 23] on link "Login" at bounding box center [1052, 19] width 37 height 24
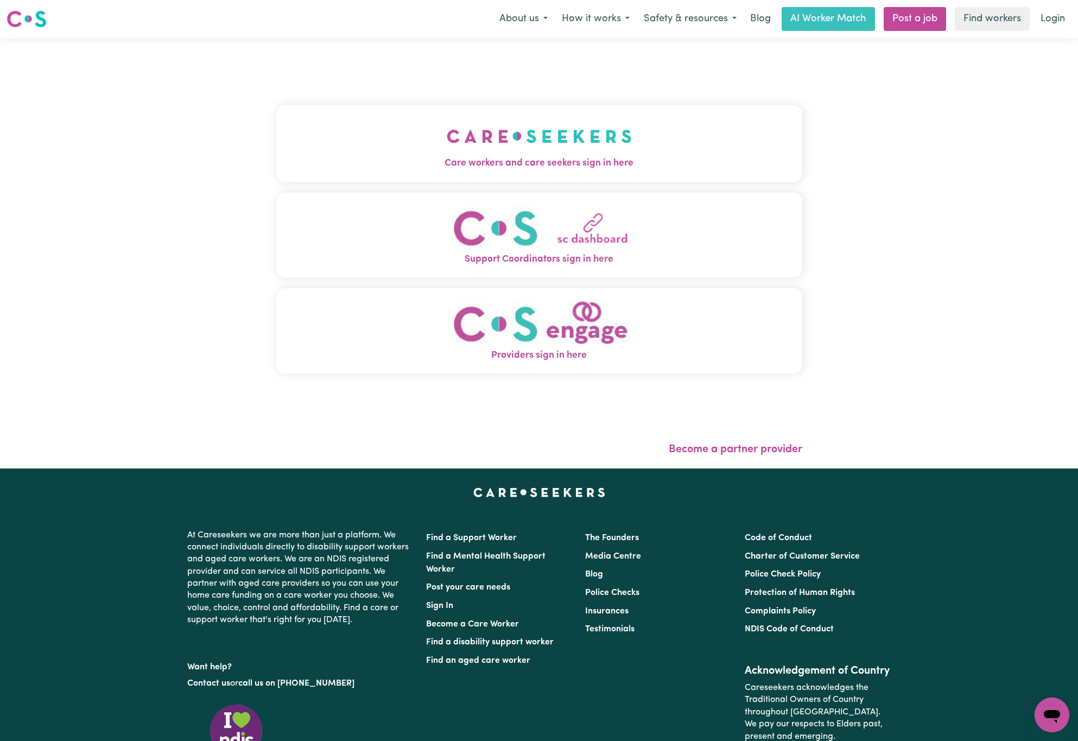
click at [345, 156] on span "Care workers and care seekers sign in here" at bounding box center [539, 163] width 526 height 14
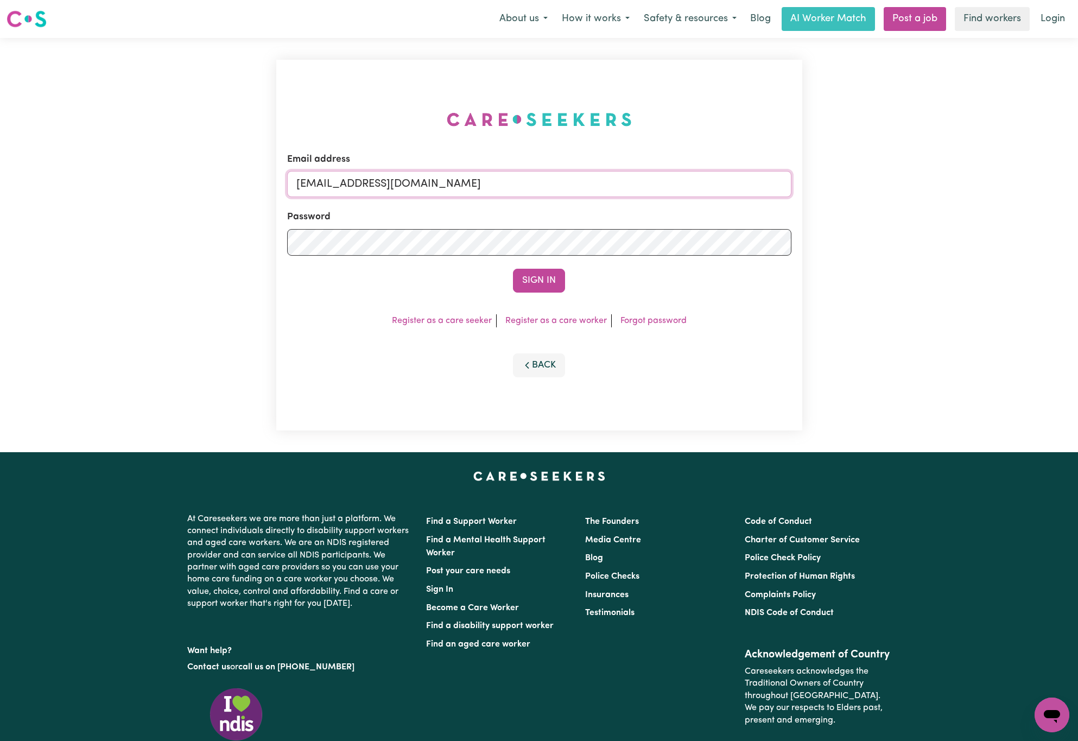
drag, startPoint x: 350, startPoint y: 181, endPoint x: 764, endPoint y: 186, distance: 413.8
click at [764, 186] on input "superuser~BrianButlerLW@careseekers.com.au" at bounding box center [539, 184] width 504 height 26
paste input "watilijiana@gmail.com"
type input "superuser~watilijiana@gmail.com"
click at [513, 269] on button "Sign In" at bounding box center [539, 281] width 52 height 24
